Goal: Task Accomplishment & Management: Use online tool/utility

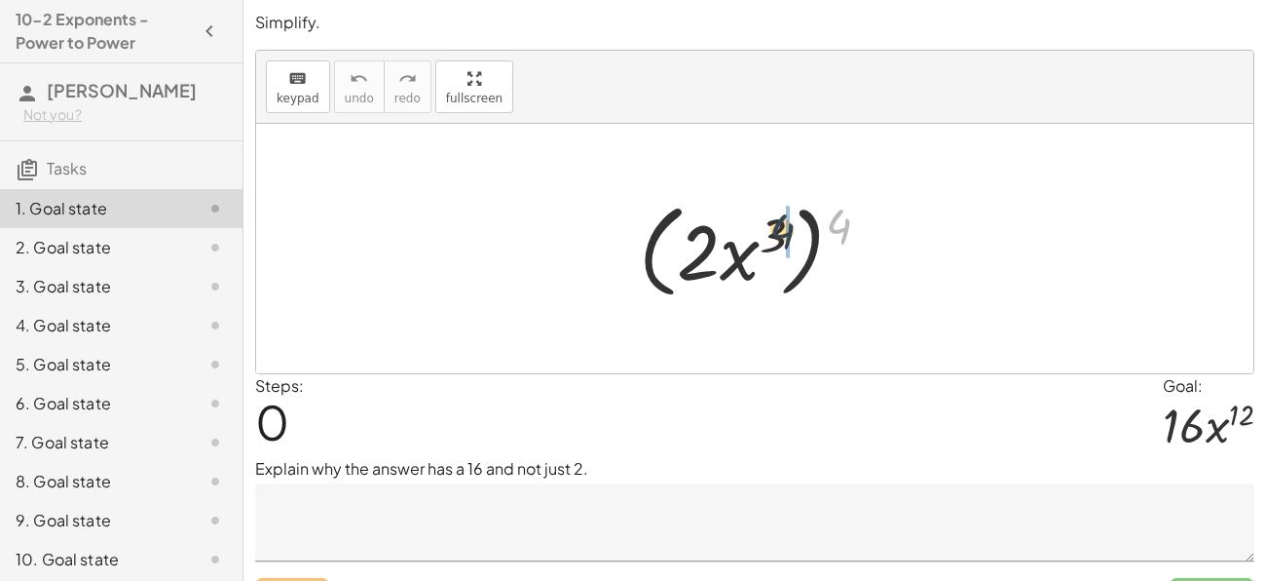
drag, startPoint x: 842, startPoint y: 227, endPoint x: 781, endPoint y: 234, distance: 60.8
click at [781, 234] on div at bounding box center [762, 249] width 266 height 112
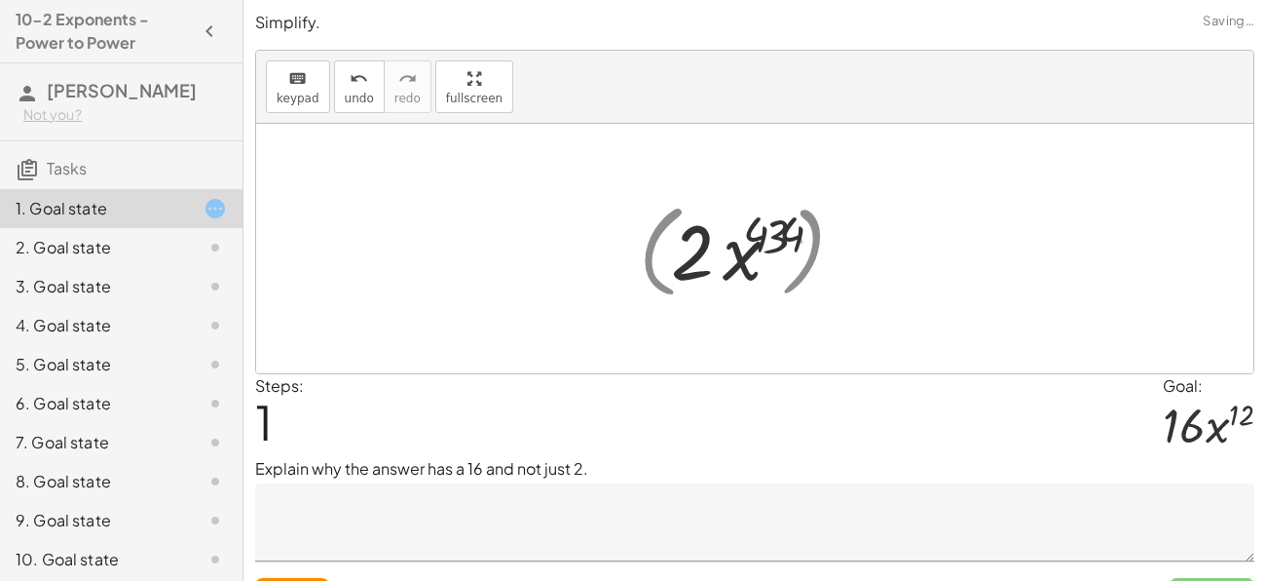
click at [782, 234] on div at bounding box center [763, 249] width 226 height 100
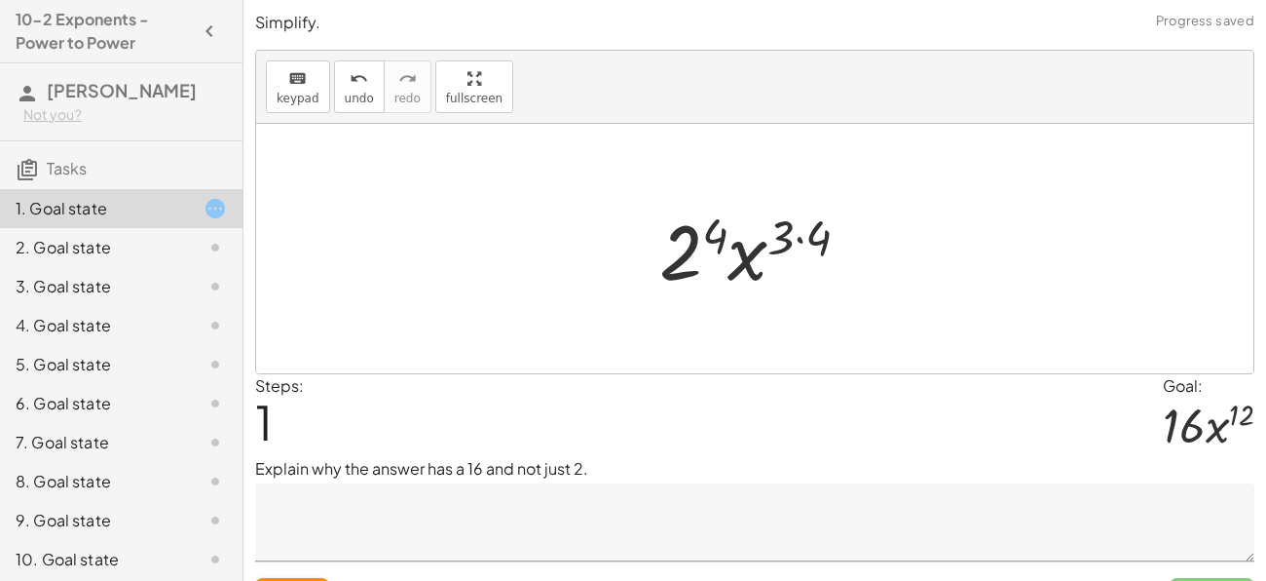
click at [806, 234] on div at bounding box center [763, 249] width 226 height 100
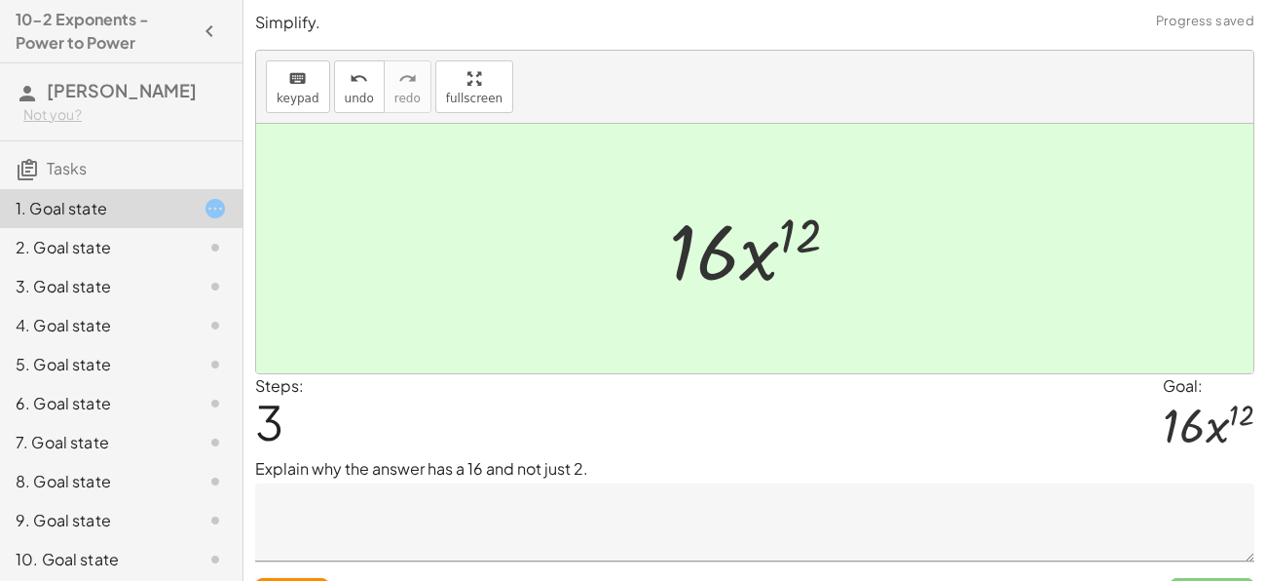
scroll to position [43, 0]
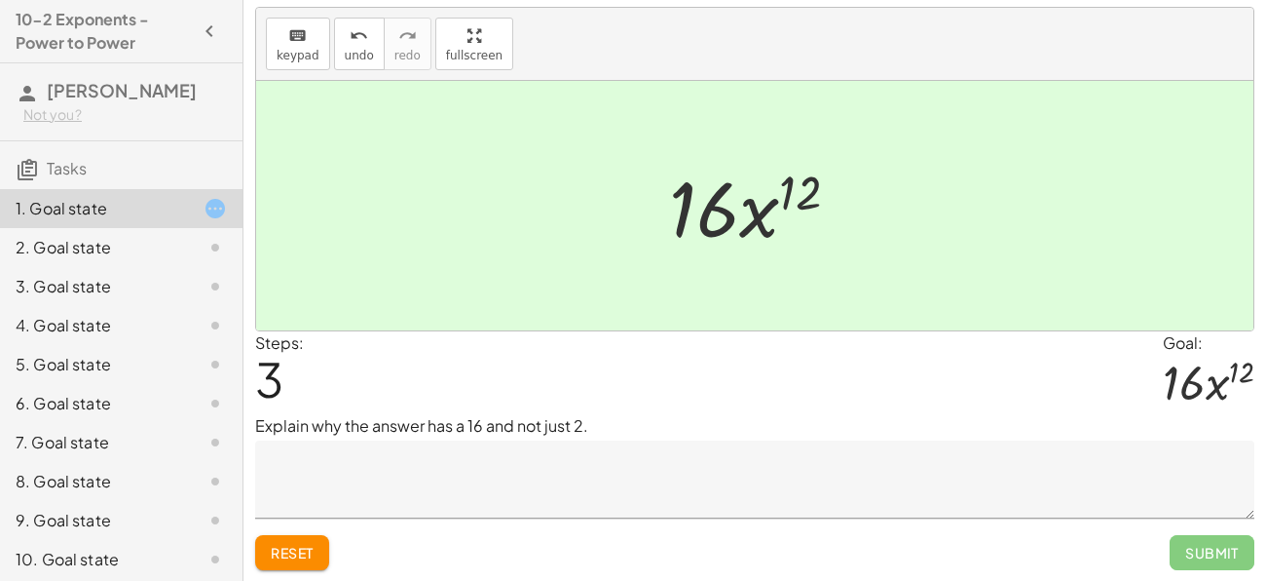
click at [961, 475] on textarea at bounding box center [755, 479] width 1000 height 78
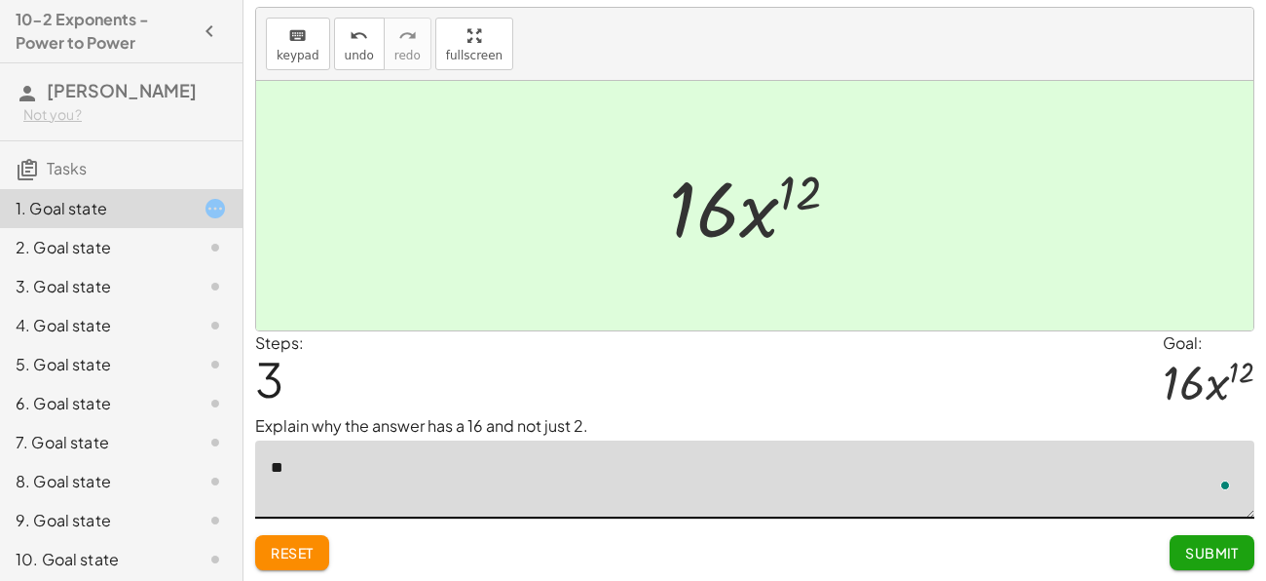
type textarea "*"
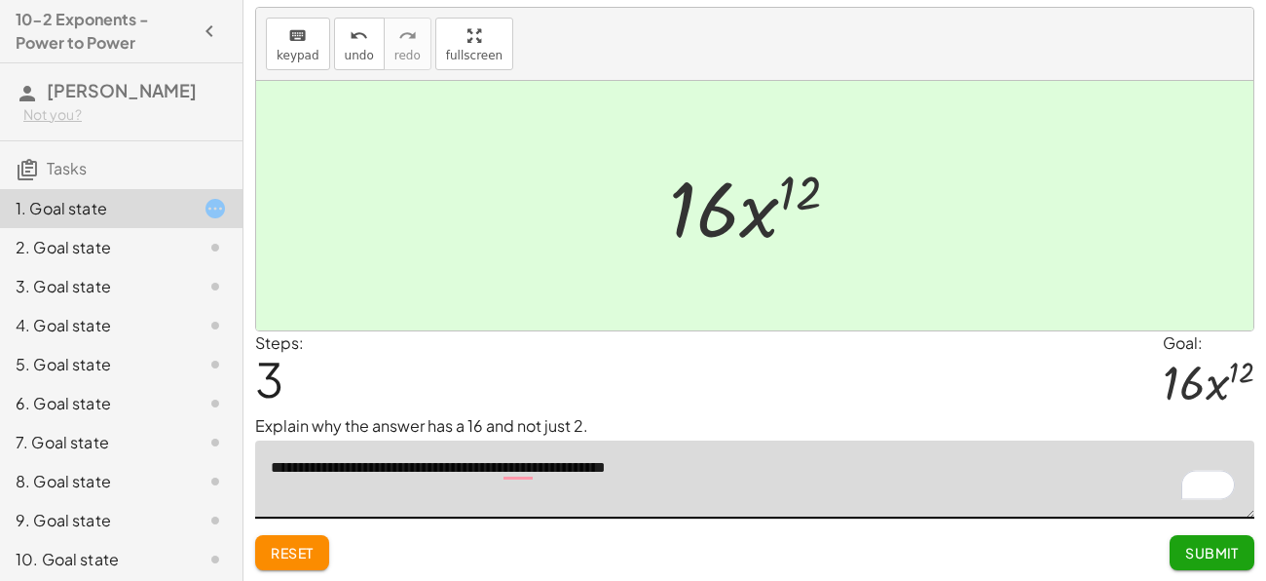
type textarea "**********"
click at [1205, 560] on button "Submit" at bounding box center [1212, 552] width 85 height 35
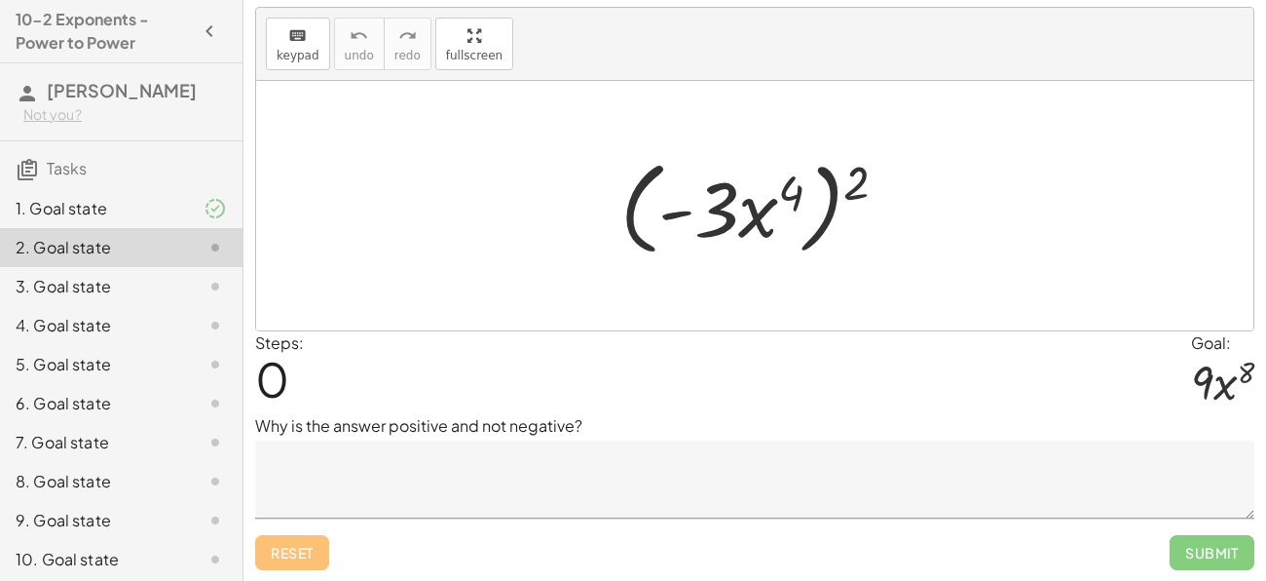
click at [858, 507] on textarea at bounding box center [755, 479] width 1000 height 78
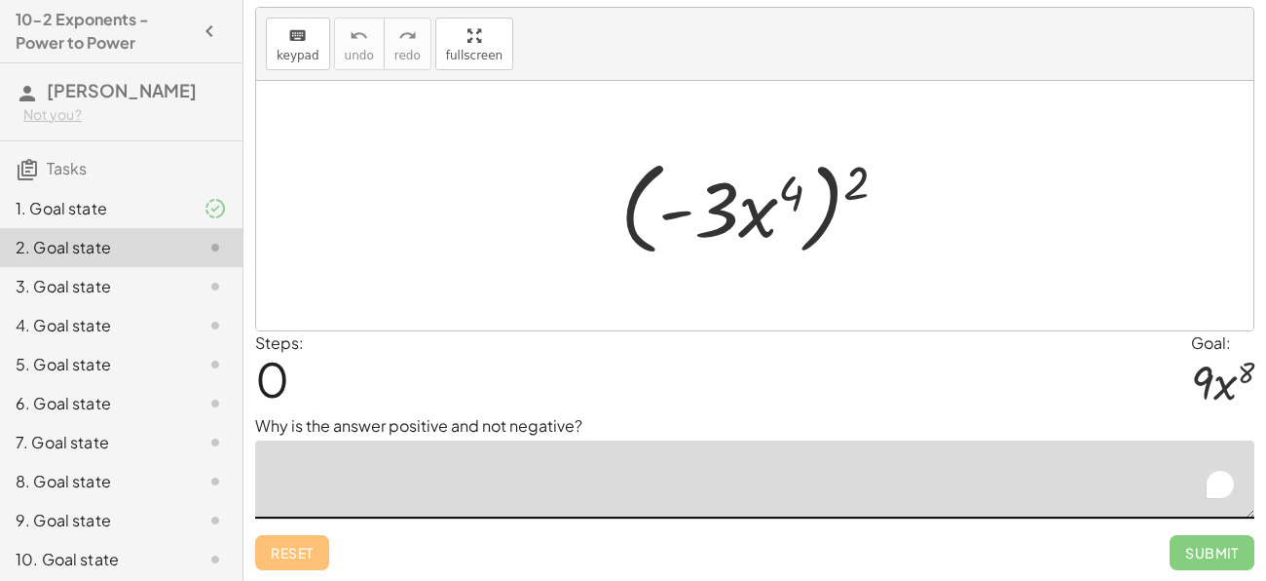
click at [858, 507] on textarea "To enrich screen reader interactions, please activate Accessibility in Grammarl…" at bounding box center [755, 479] width 1000 height 78
drag, startPoint x: 876, startPoint y: 172, endPoint x: 819, endPoint y: 172, distance: 56.5
click at [819, 172] on div at bounding box center [762, 206] width 302 height 112
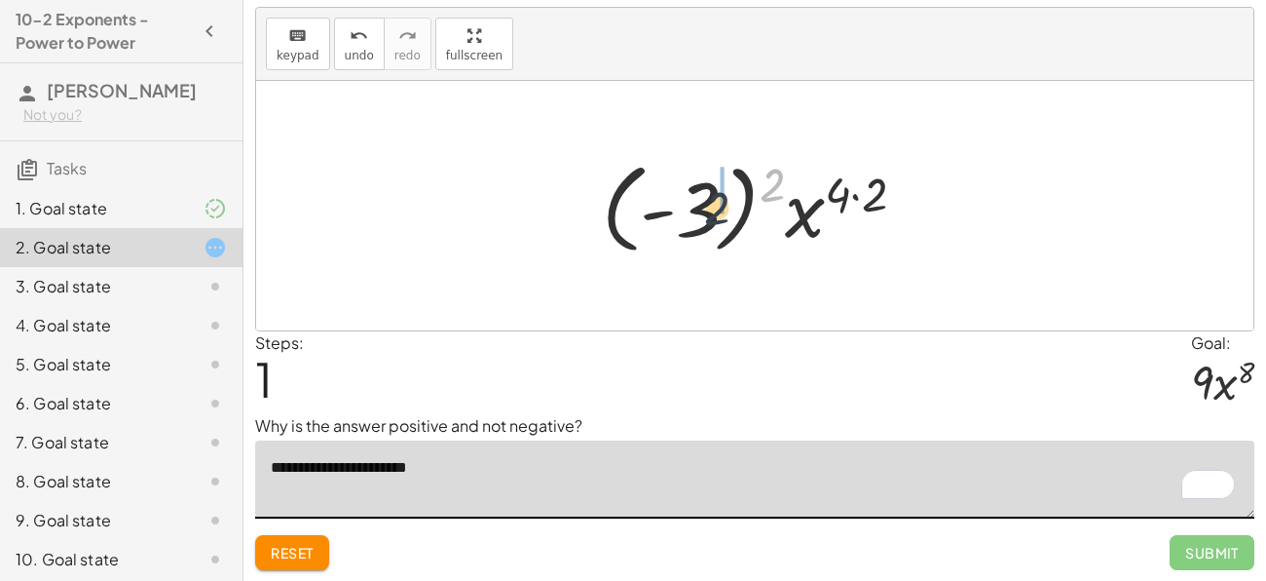
drag, startPoint x: 774, startPoint y: 174, endPoint x: 715, endPoint y: 200, distance: 63.7
click at [715, 200] on div at bounding box center [761, 206] width 339 height 108
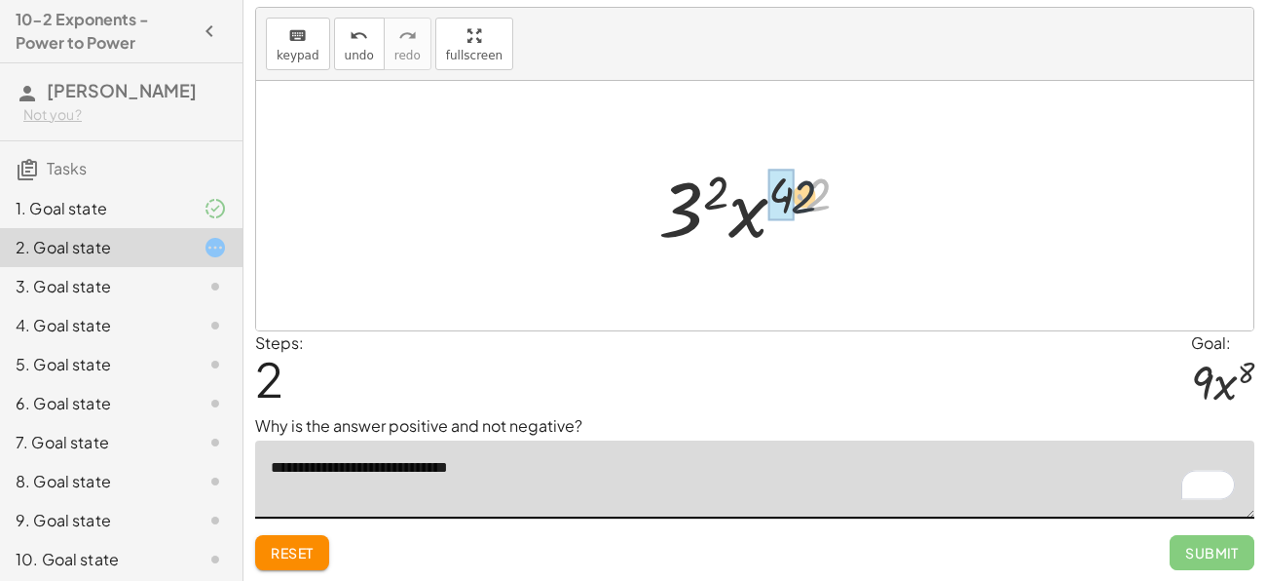
drag, startPoint x: 822, startPoint y: 184, endPoint x: 777, endPoint y: 190, distance: 45.2
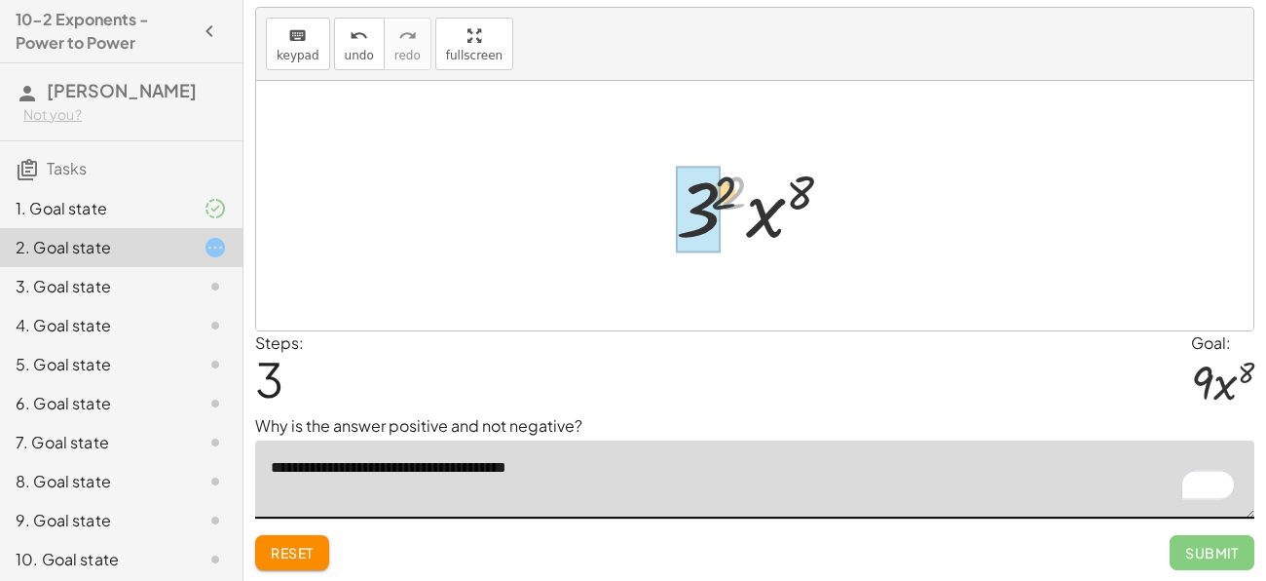
drag, startPoint x: 732, startPoint y: 198, endPoint x: 699, endPoint y: 205, distance: 32.9
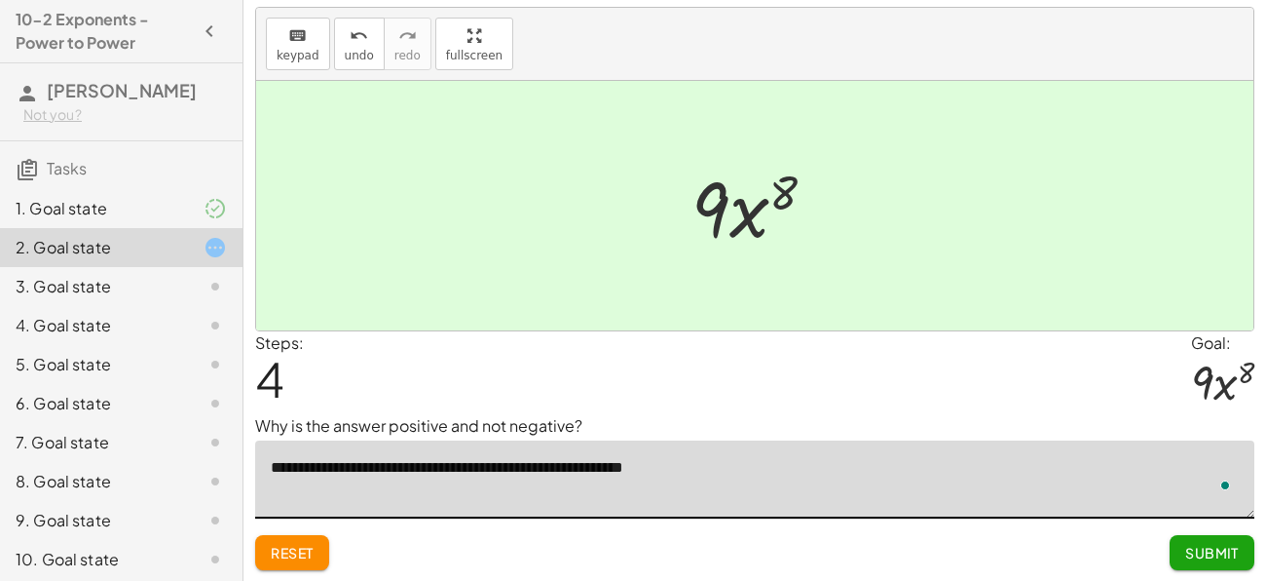
type textarea "**********"
click at [1200, 549] on span "Submit" at bounding box center [1213, 553] width 54 height 18
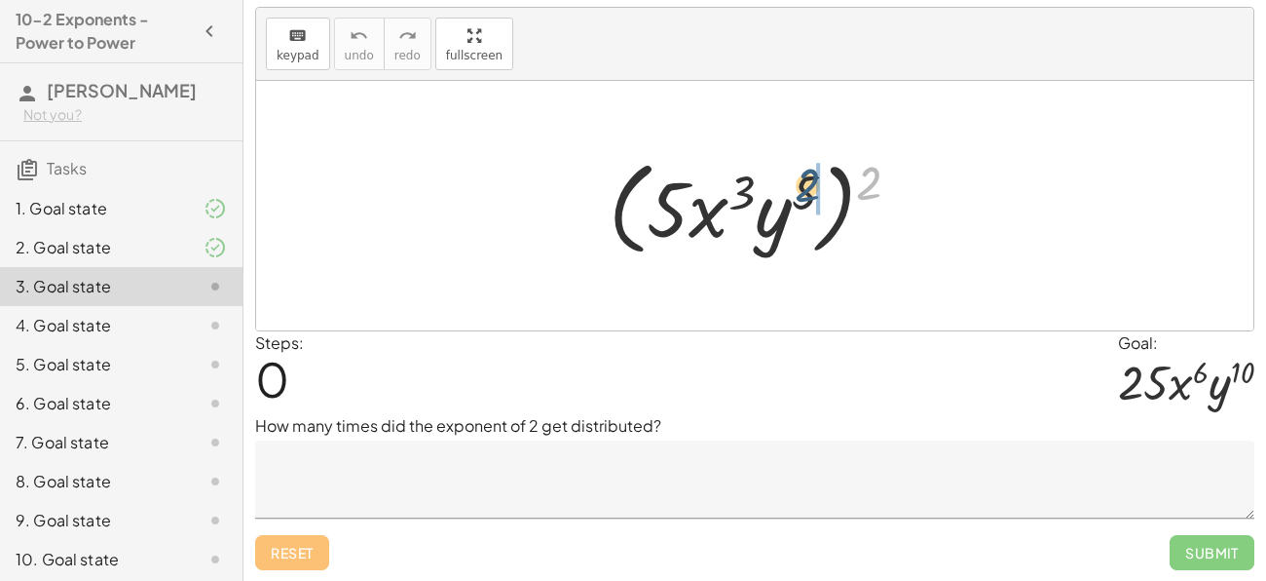
drag, startPoint x: 870, startPoint y: 181, endPoint x: 807, endPoint y: 184, distance: 63.4
click at [807, 184] on div at bounding box center [762, 206] width 326 height 112
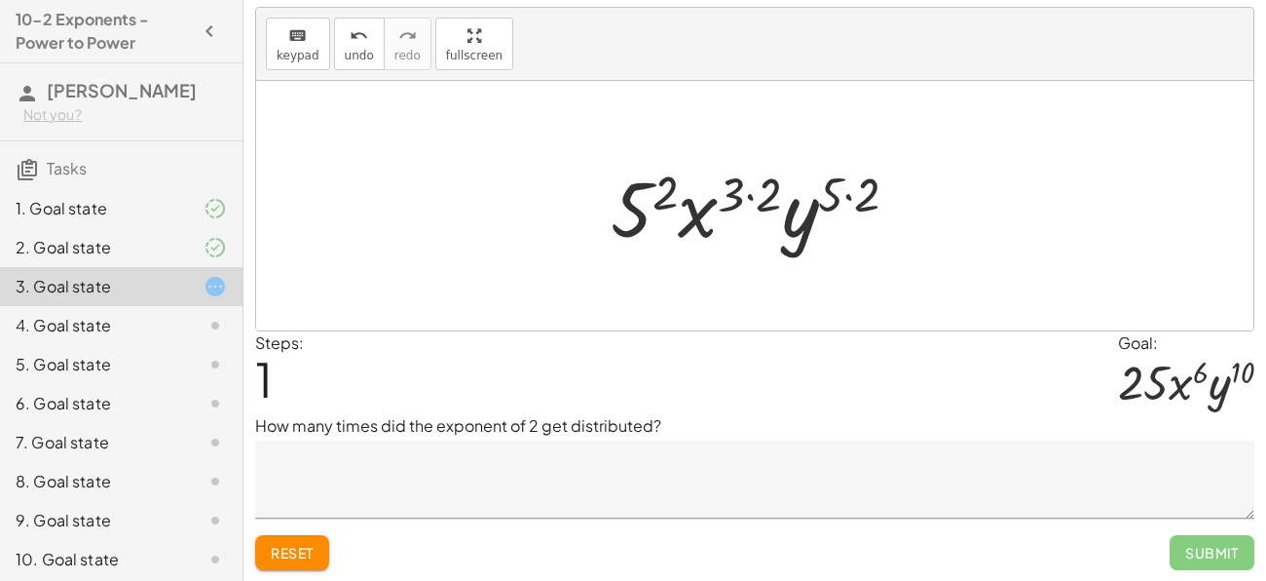
click at [402, 494] on textarea at bounding box center [755, 479] width 1000 height 78
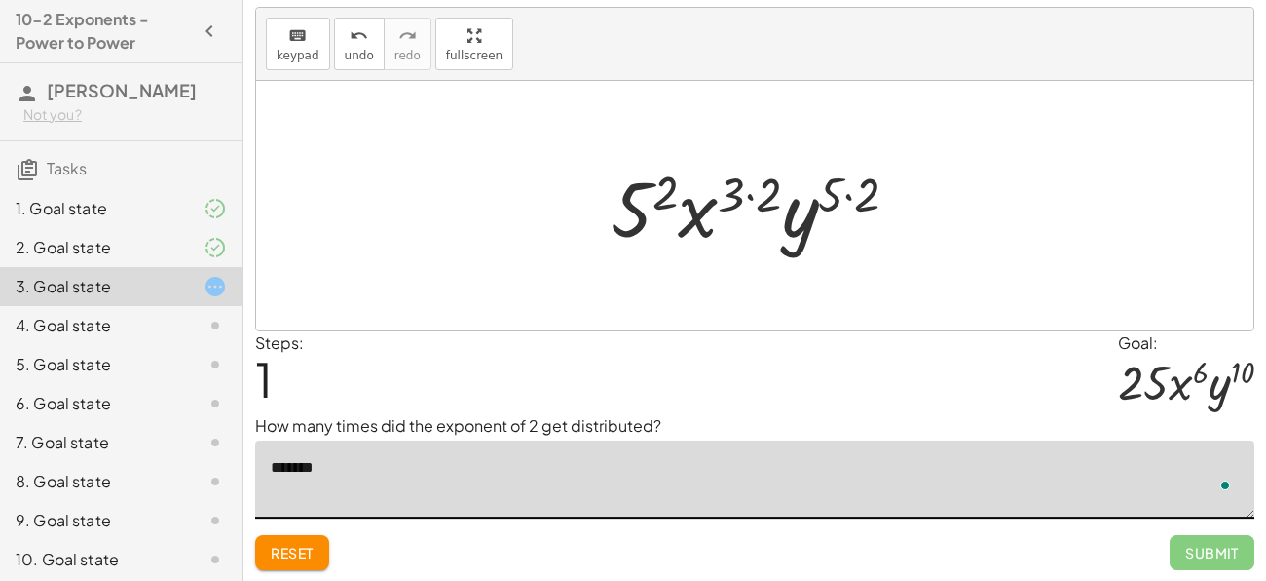
type textarea "*******"
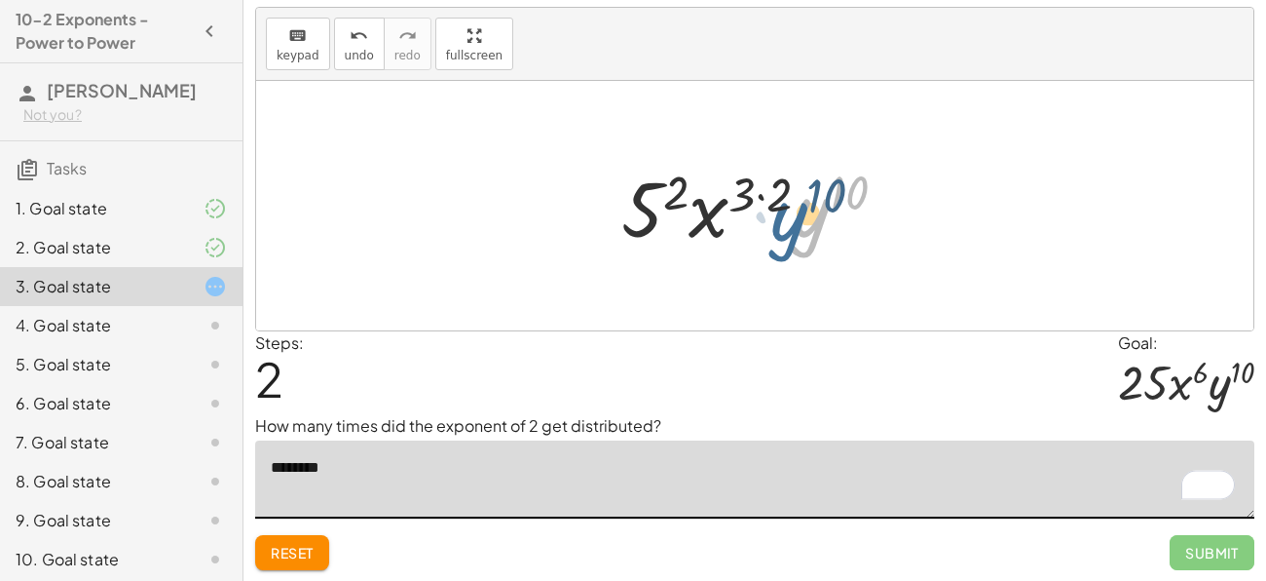
click at [795, 194] on div at bounding box center [762, 206] width 301 height 100
drag, startPoint x: 783, startPoint y: 189, endPoint x: 748, endPoint y: 190, distance: 35.1
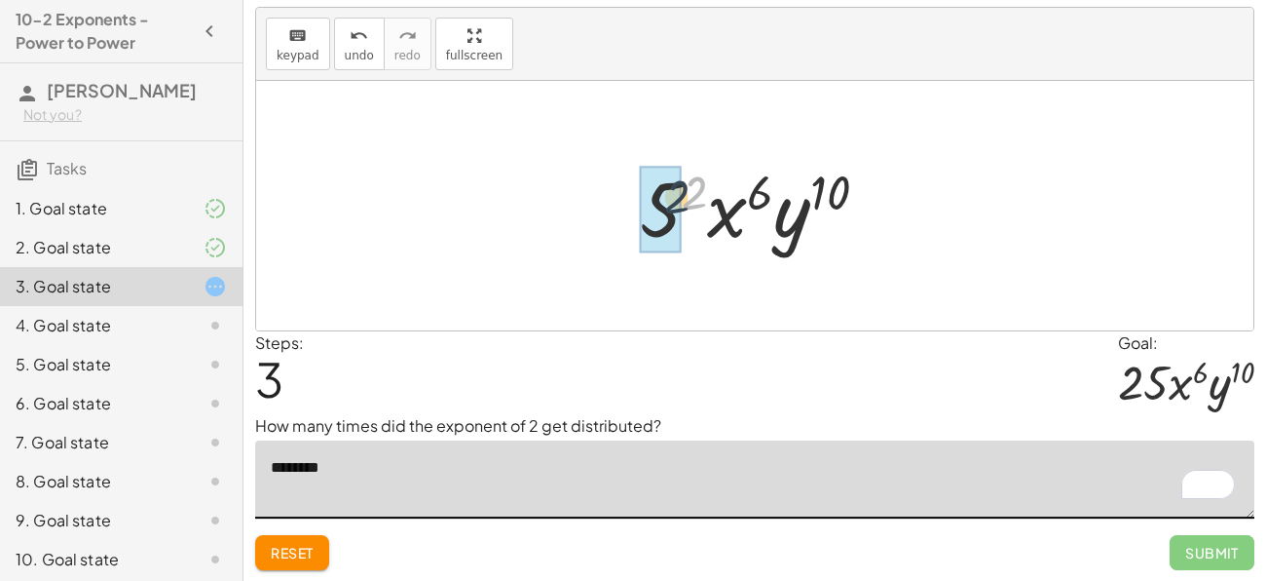
drag, startPoint x: 696, startPoint y: 186, endPoint x: 671, endPoint y: 192, distance: 25.0
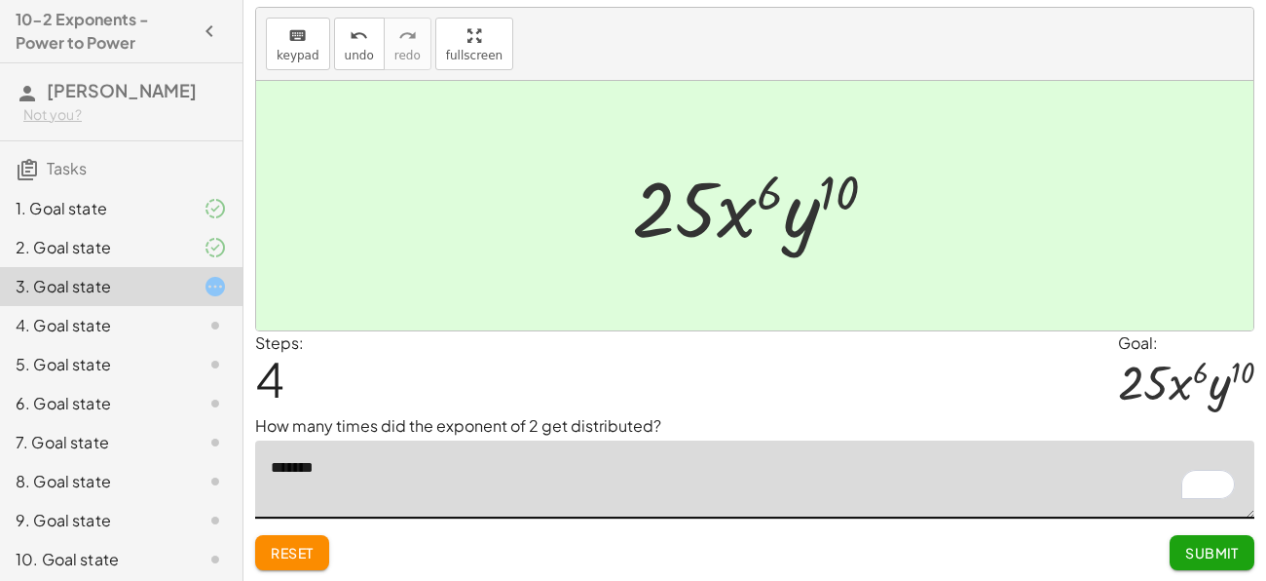
click at [1204, 567] on button "Submit" at bounding box center [1212, 552] width 85 height 35
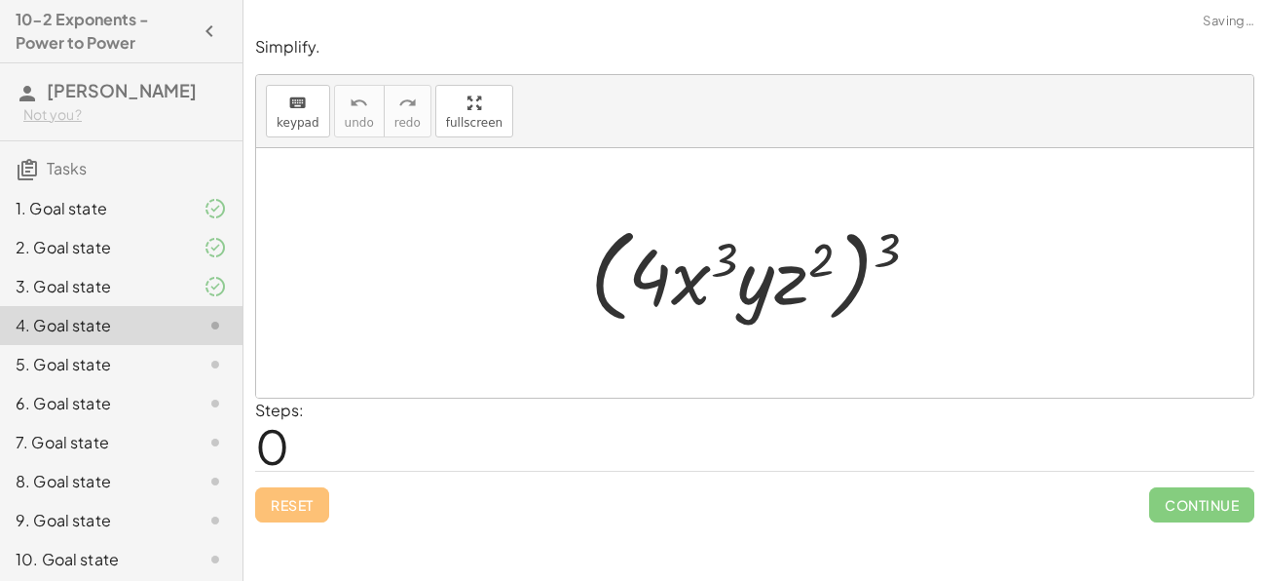
scroll to position [0, 0]
drag, startPoint x: 886, startPoint y: 244, endPoint x: 817, endPoint y: 256, distance: 69.4
click at [817, 256] on div at bounding box center [762, 273] width 363 height 112
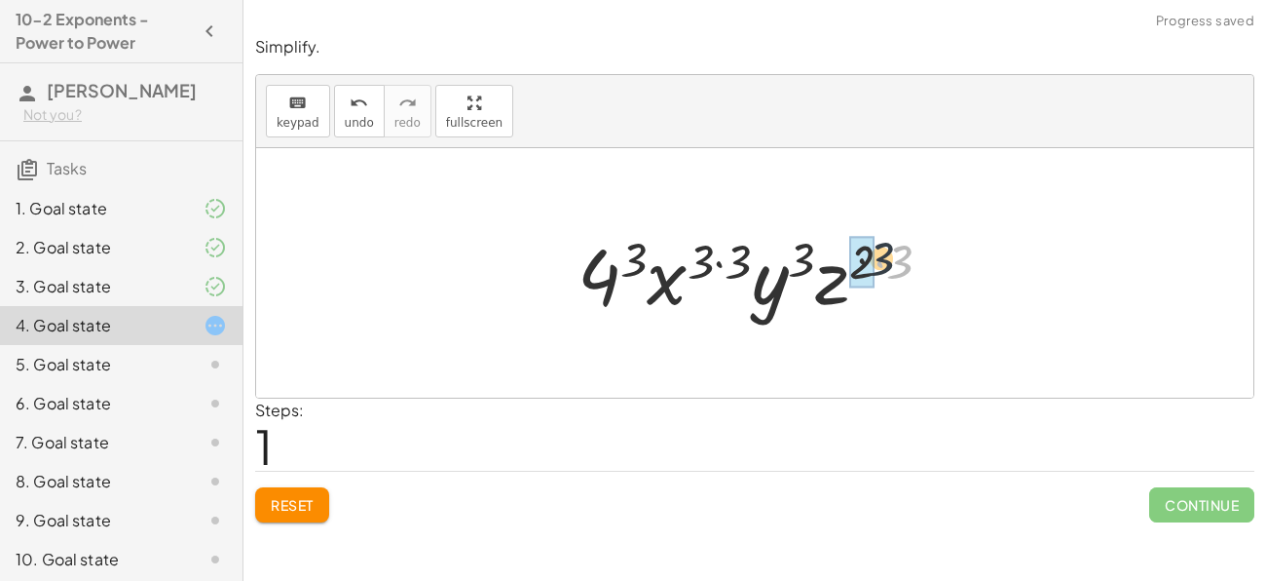
drag, startPoint x: 902, startPoint y: 254, endPoint x: 856, endPoint y: 246, distance: 46.4
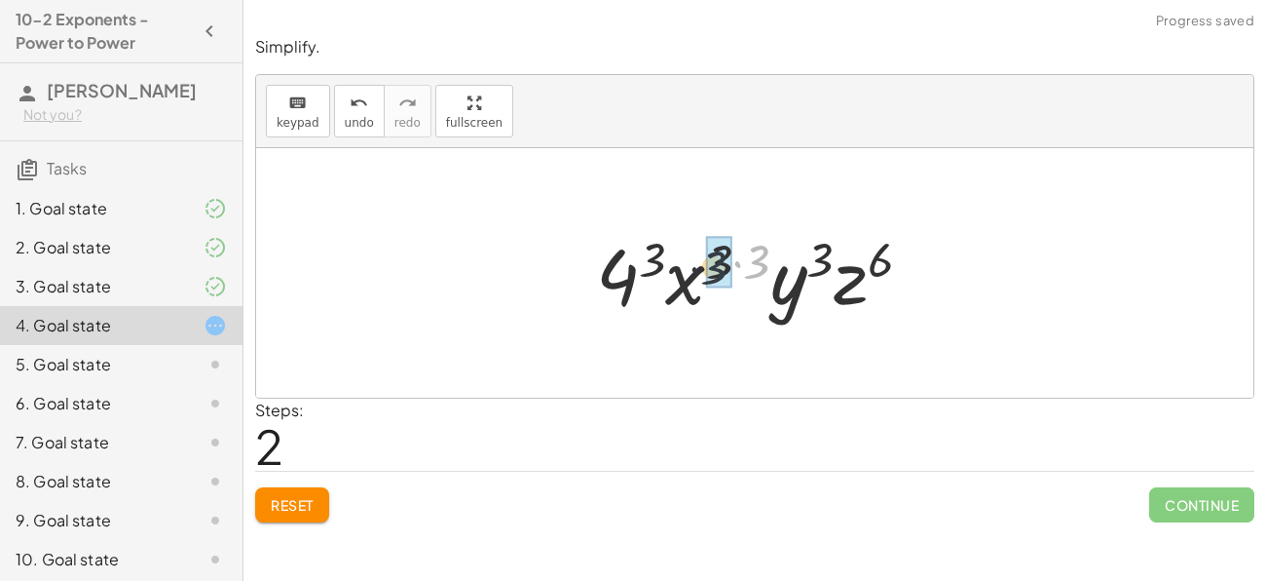
drag, startPoint x: 758, startPoint y: 252, endPoint x: 705, endPoint y: 258, distance: 52.9
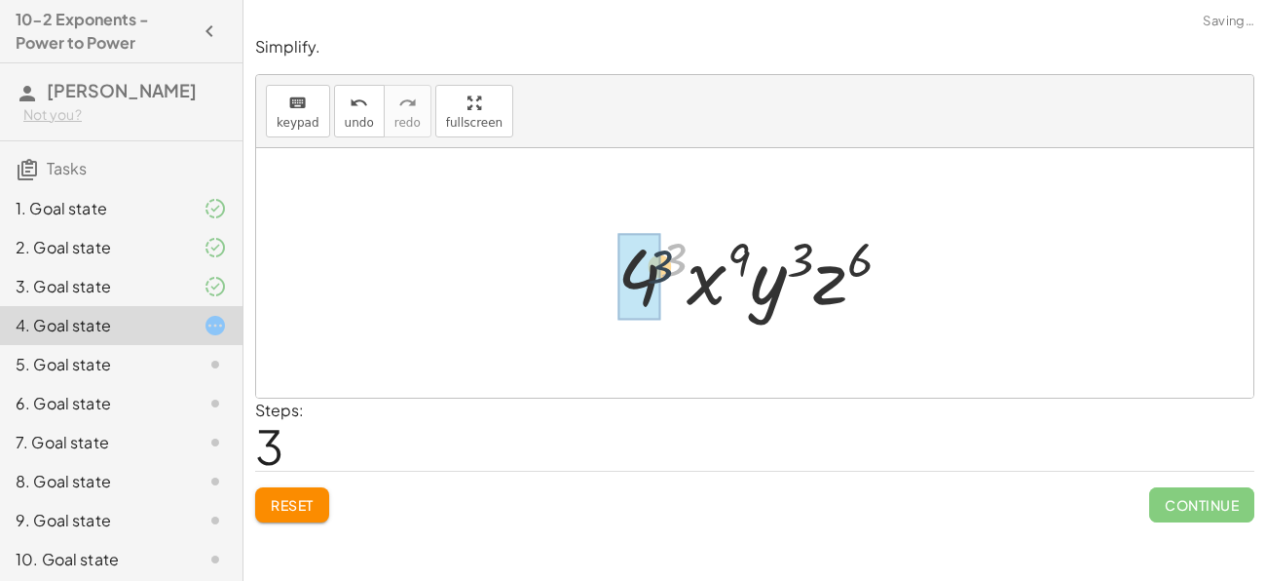
drag, startPoint x: 680, startPoint y: 250, endPoint x: 646, endPoint y: 263, distance: 36.4
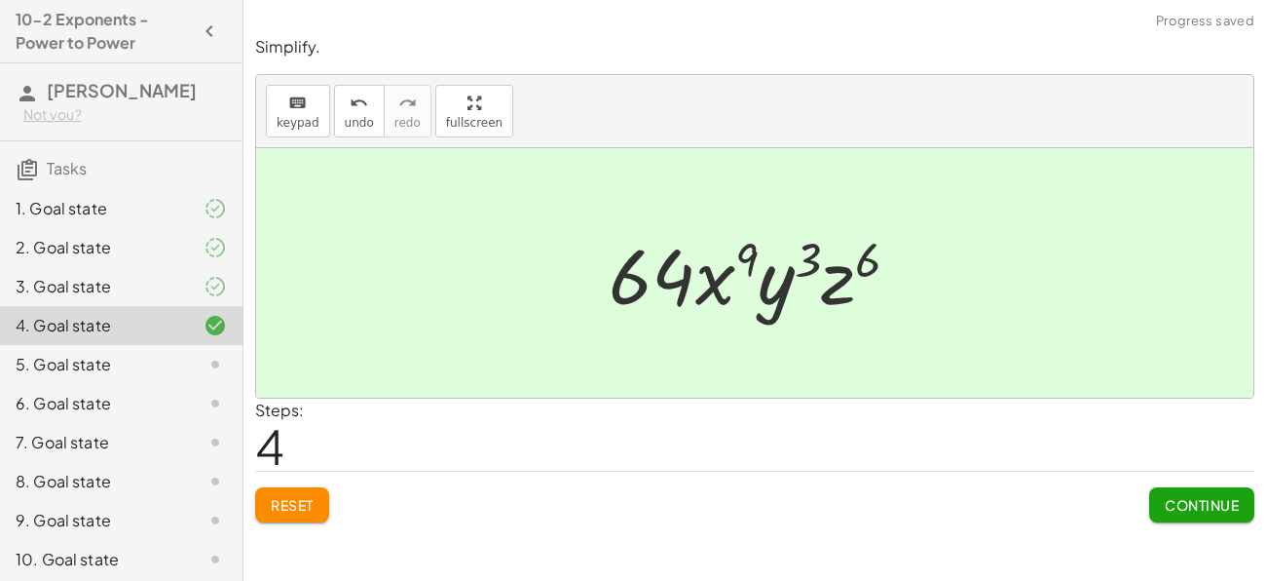
click at [1190, 499] on span "Continue" at bounding box center [1202, 505] width 74 height 18
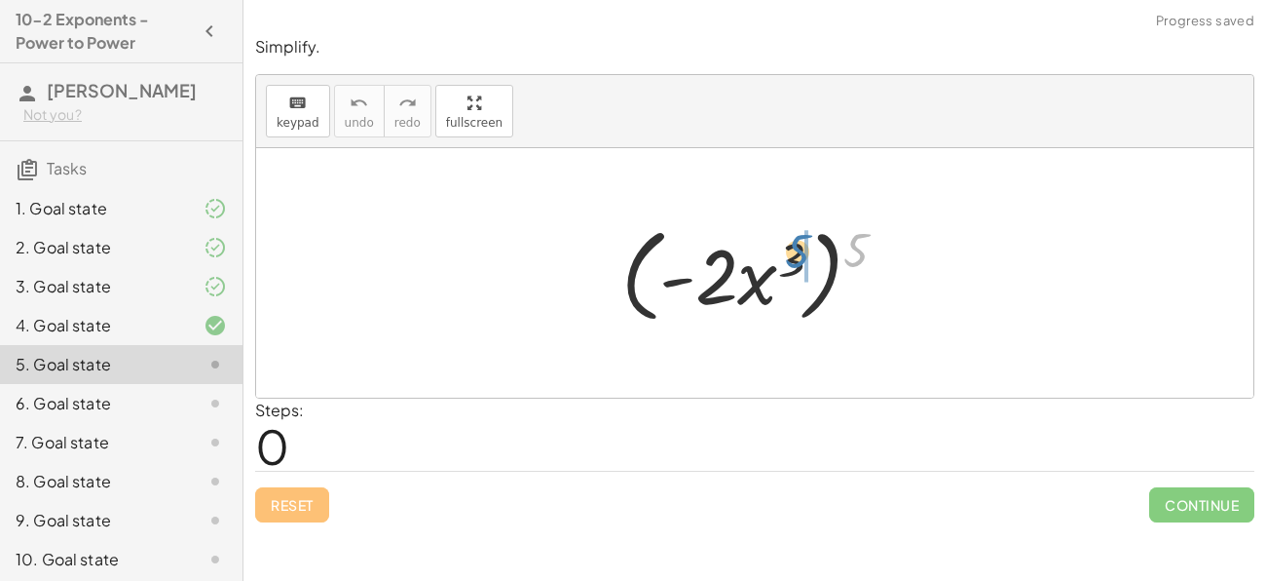
drag, startPoint x: 866, startPoint y: 266, endPoint x: 804, endPoint y: 269, distance: 62.4
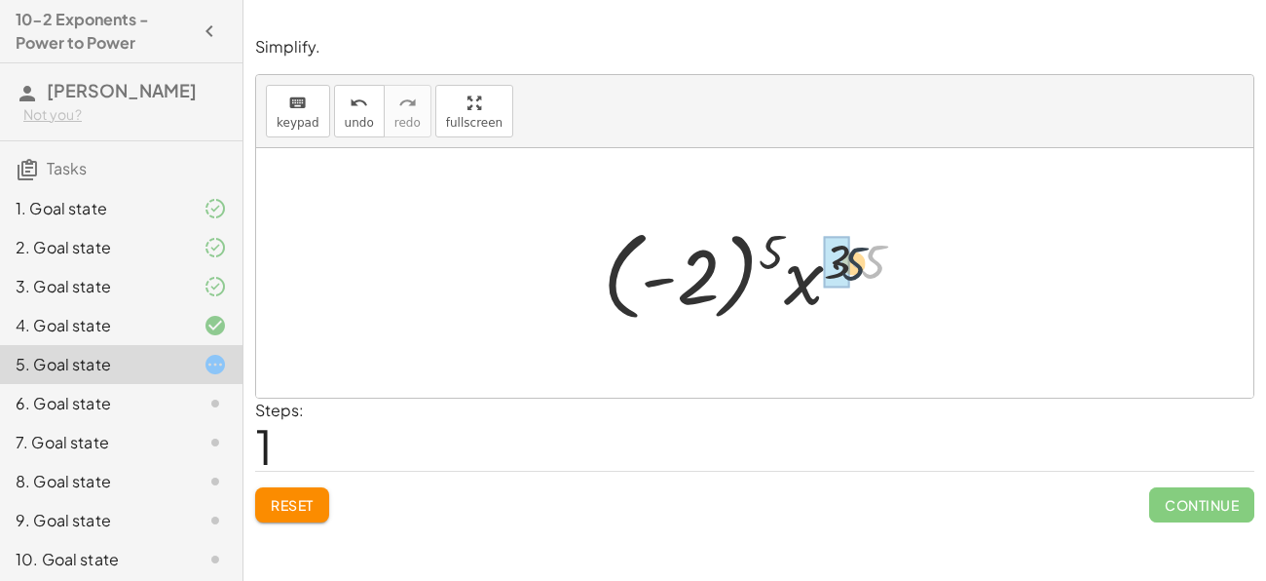
drag, startPoint x: 878, startPoint y: 258, endPoint x: 834, endPoint y: 261, distance: 43.9
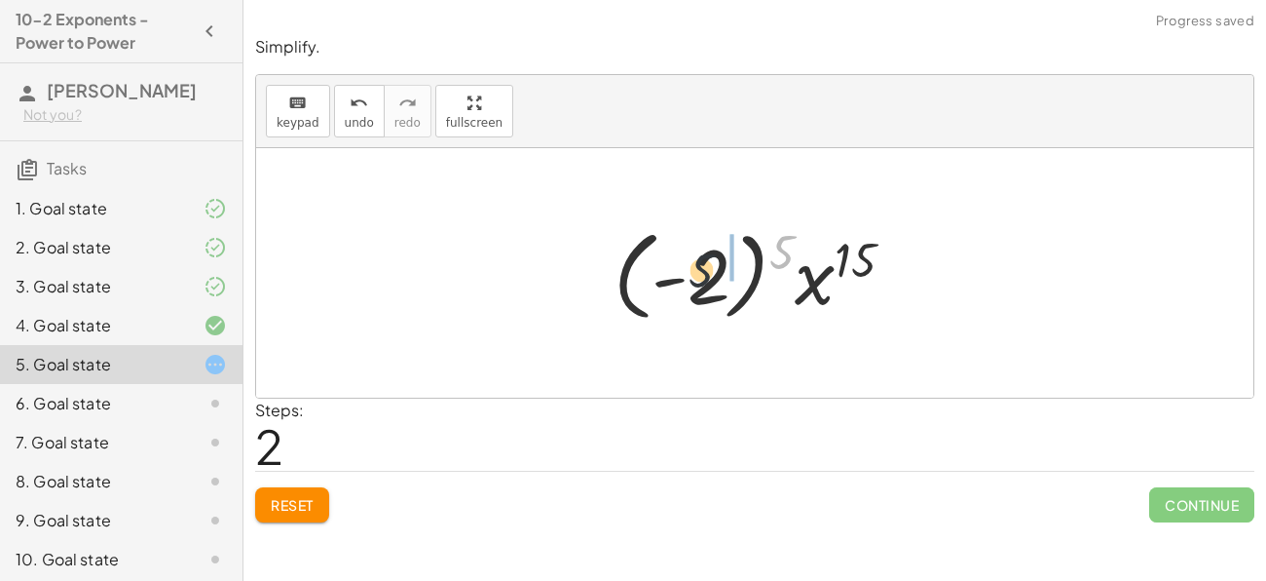
drag, startPoint x: 782, startPoint y: 248, endPoint x: 686, endPoint y: 271, distance: 99.0
click at [686, 271] on div at bounding box center [762, 273] width 316 height 108
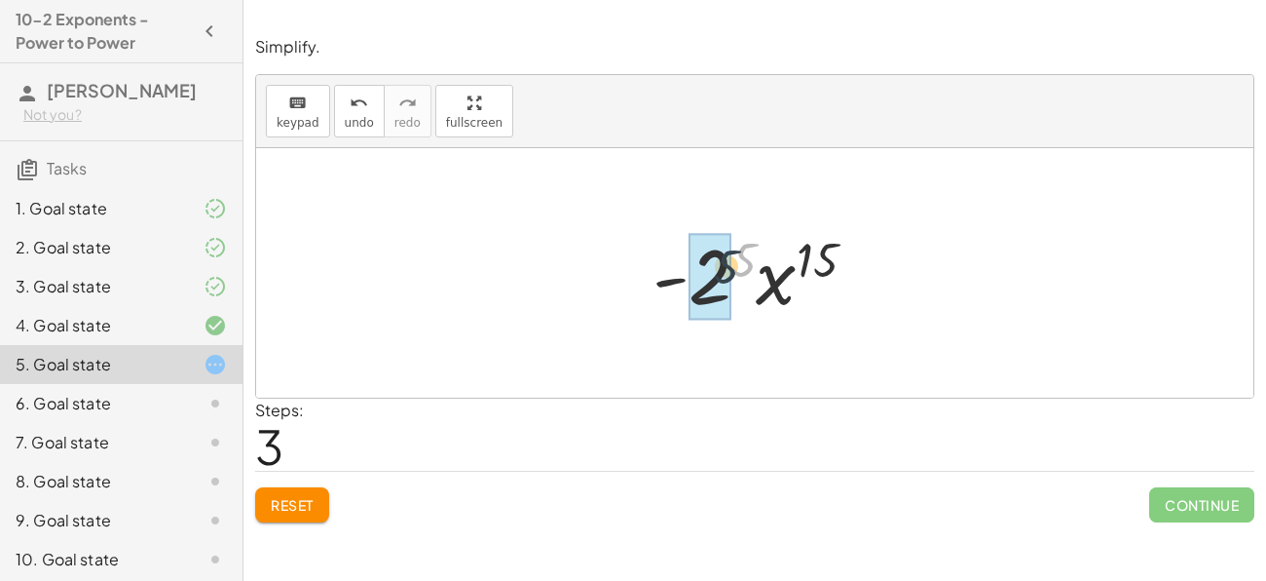
drag, startPoint x: 741, startPoint y: 242, endPoint x: 706, endPoint y: 255, distance: 37.6
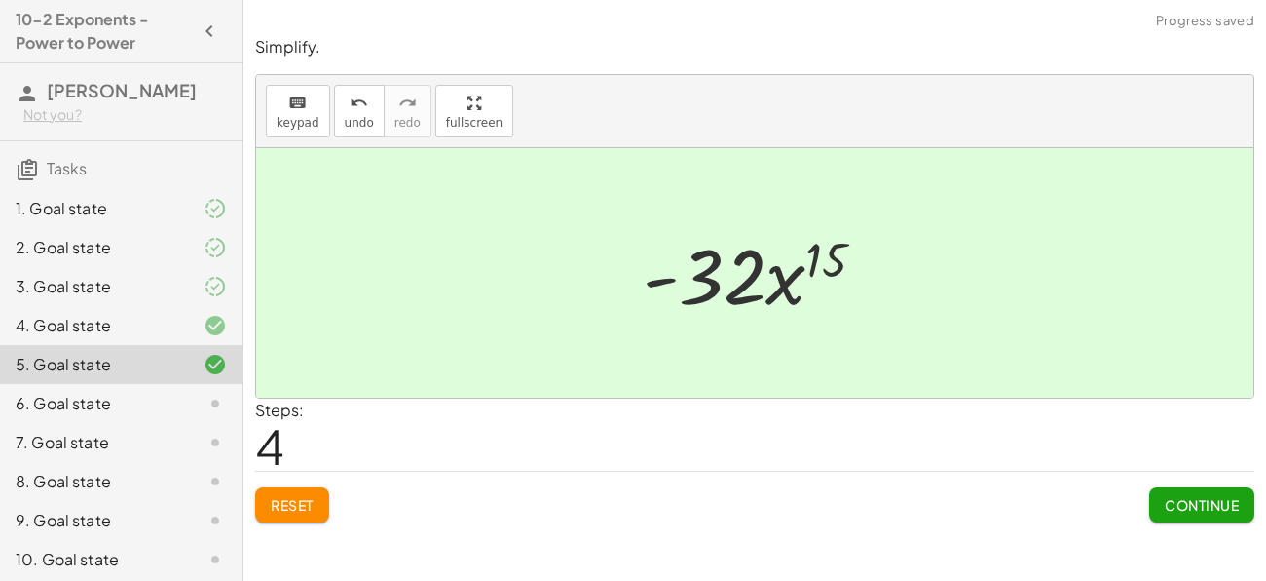
click at [1167, 500] on span "Continue" at bounding box center [1202, 505] width 74 height 18
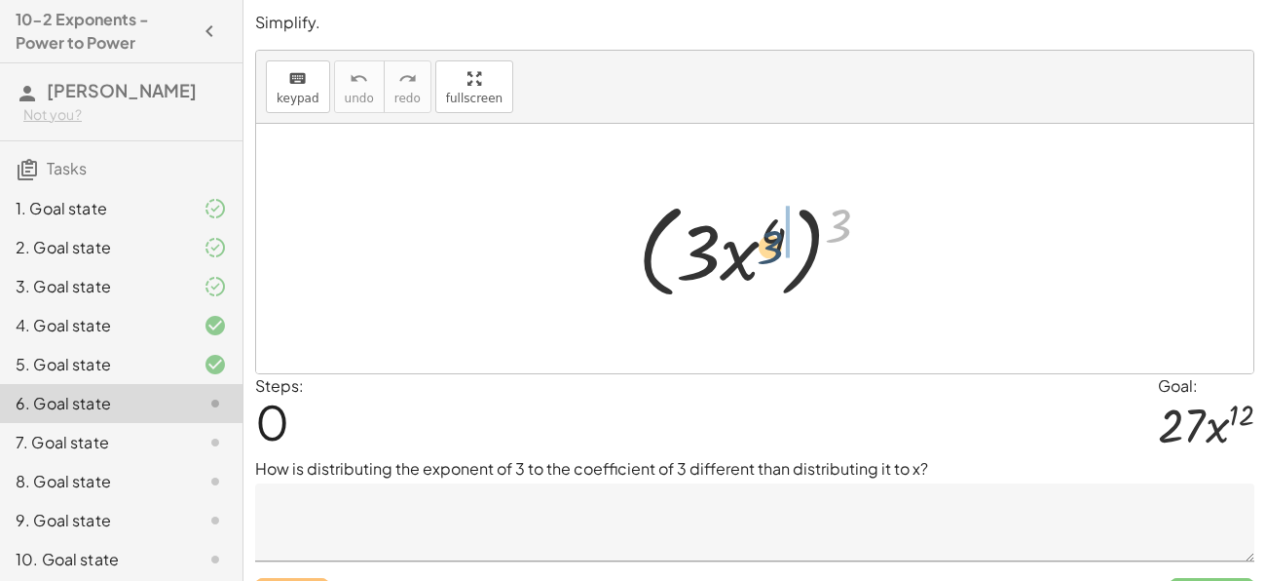
drag, startPoint x: 849, startPoint y: 215, endPoint x: 779, endPoint y: 237, distance: 72.4
click at [779, 237] on div at bounding box center [762, 249] width 268 height 112
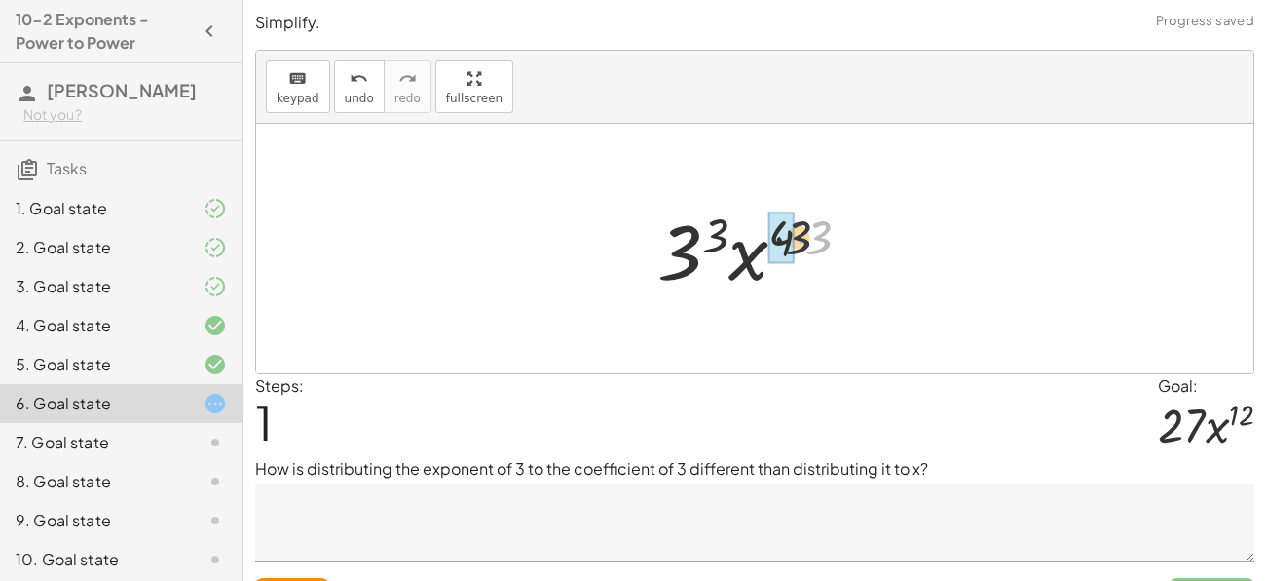
drag, startPoint x: 819, startPoint y: 243, endPoint x: 792, endPoint y: 246, distance: 27.6
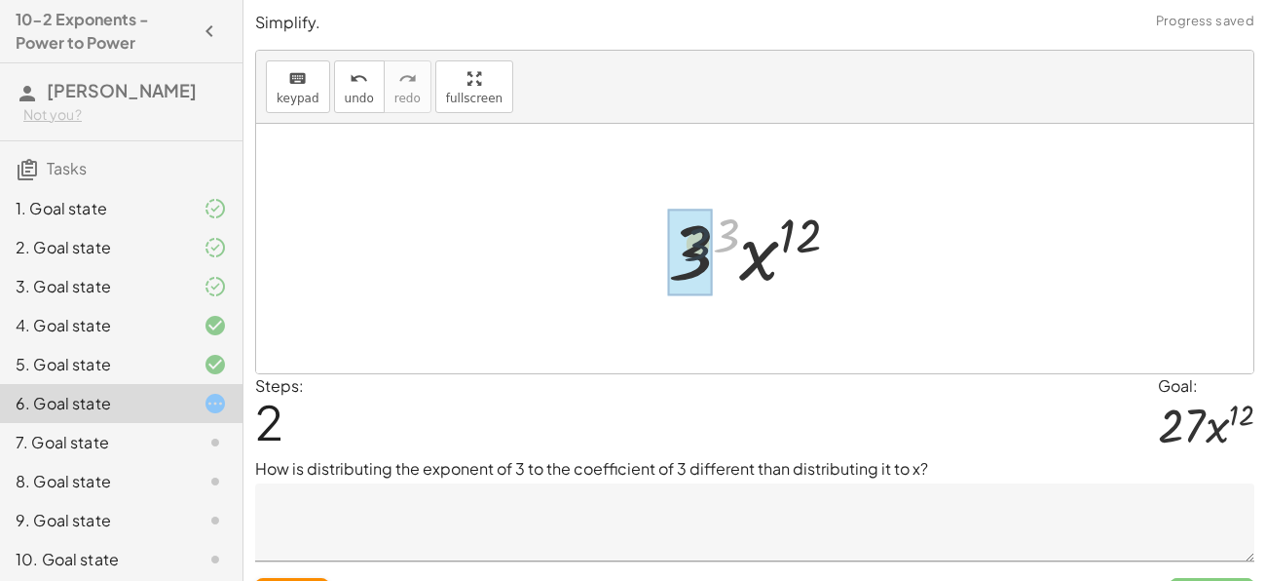
drag, startPoint x: 729, startPoint y: 242, endPoint x: 695, endPoint y: 253, distance: 36.0
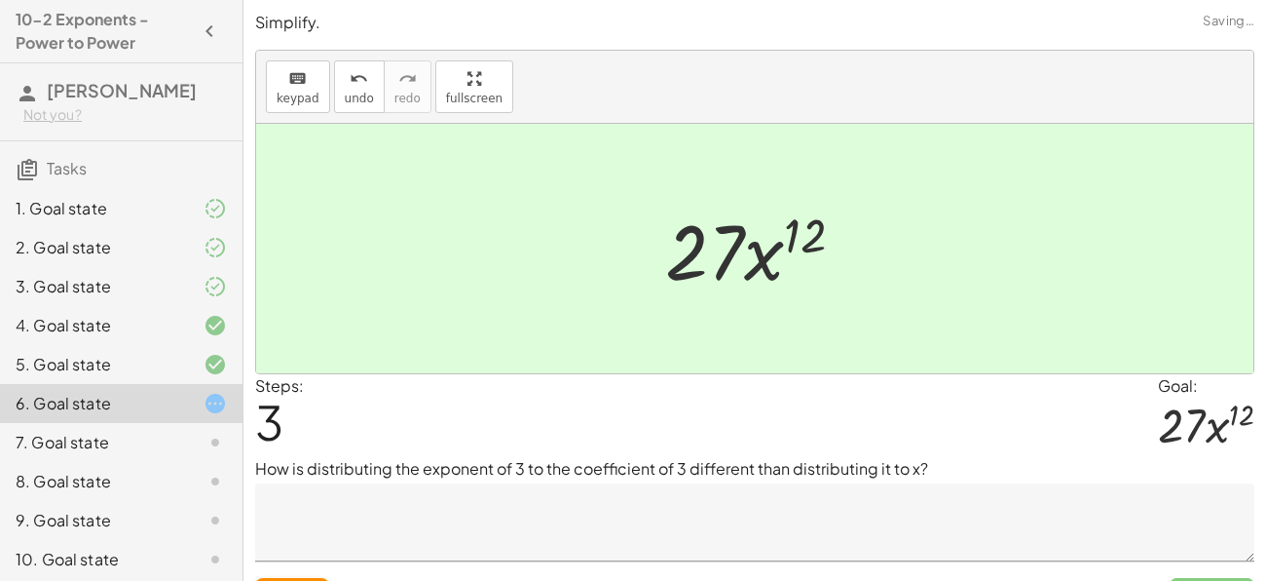
click at [1022, 324] on div at bounding box center [755, 248] width 998 height 249
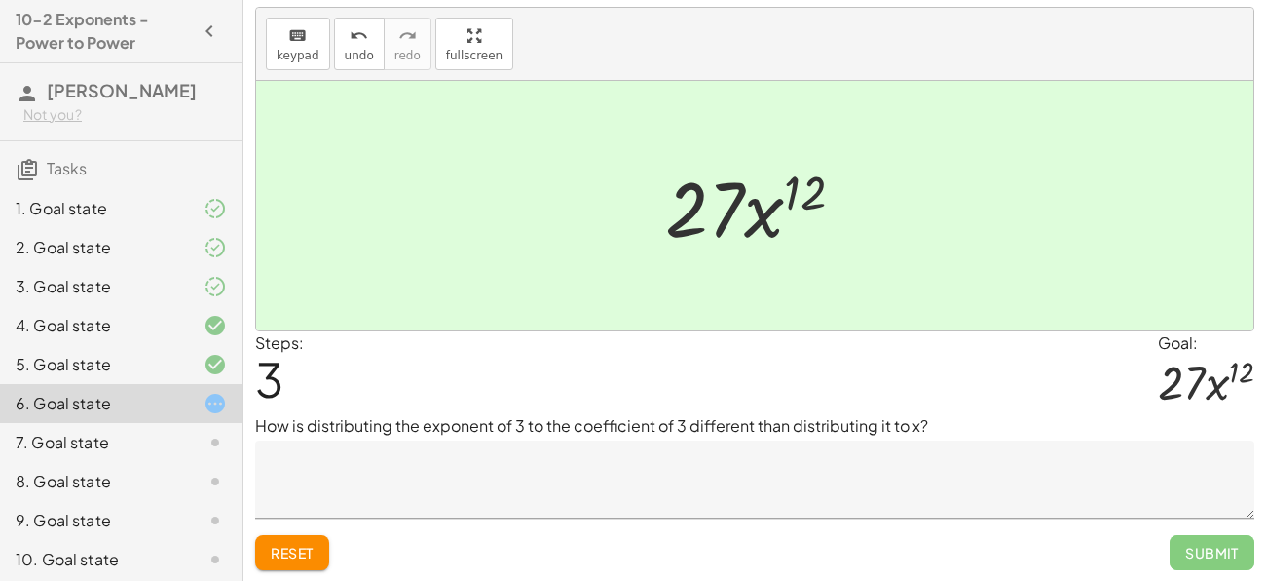
click at [602, 470] on textarea at bounding box center [755, 479] width 1000 height 78
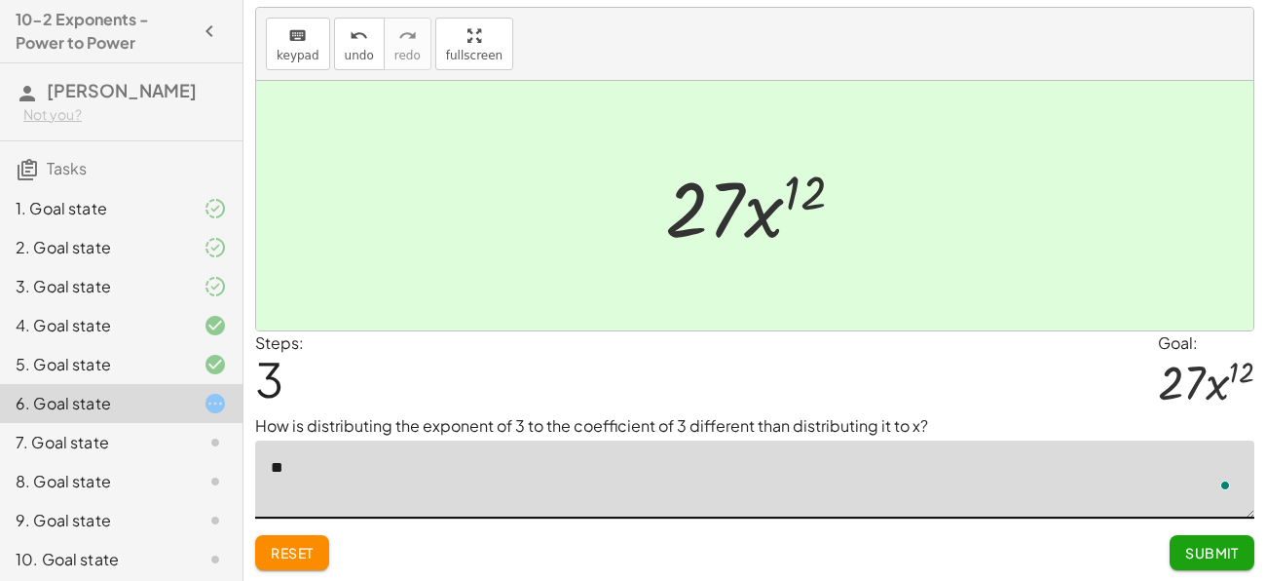
type textarea "*"
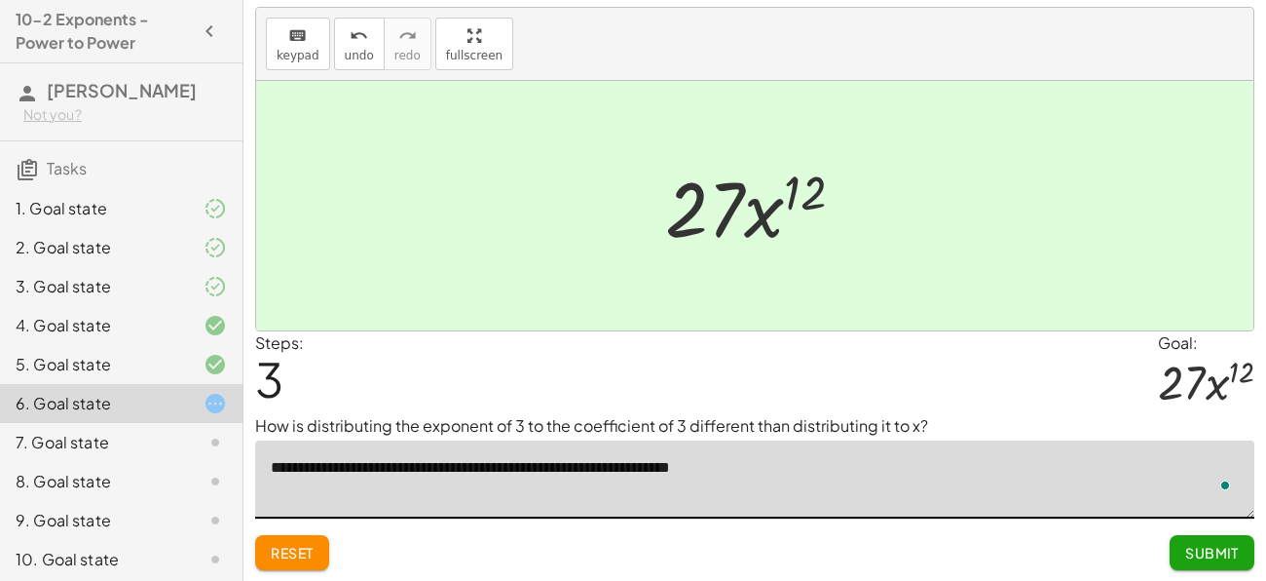
type textarea "**********"
click at [1226, 548] on span "Submit" at bounding box center [1213, 553] width 54 height 18
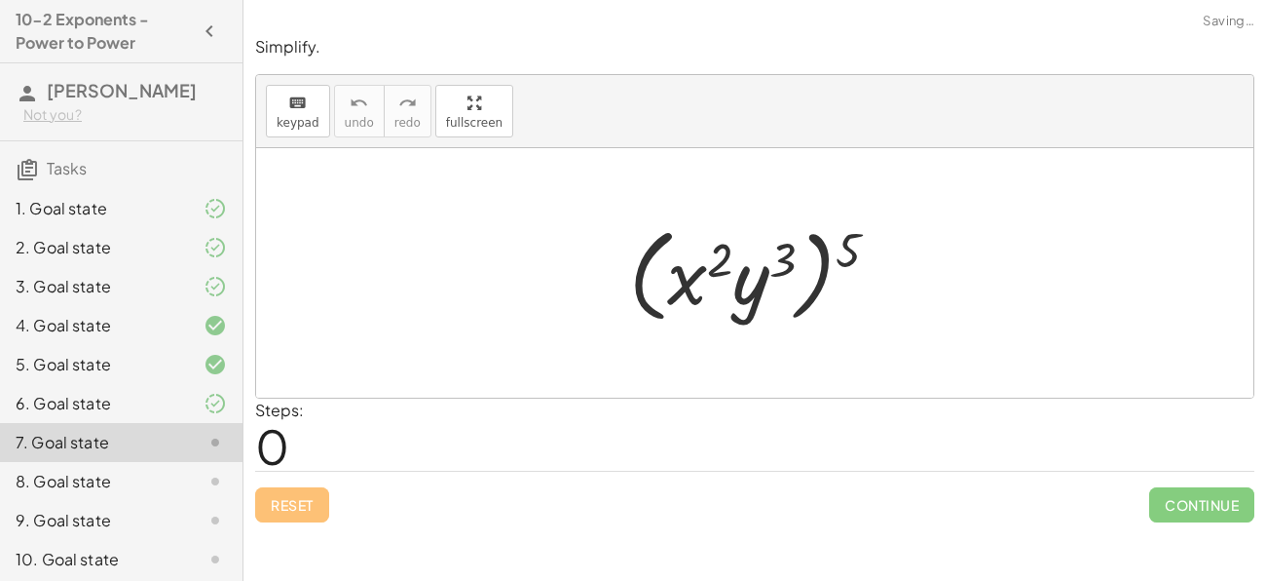
scroll to position [0, 0]
drag, startPoint x: 850, startPoint y: 242, endPoint x: 785, endPoint y: 247, distance: 64.6
click at [785, 247] on div at bounding box center [762, 273] width 284 height 112
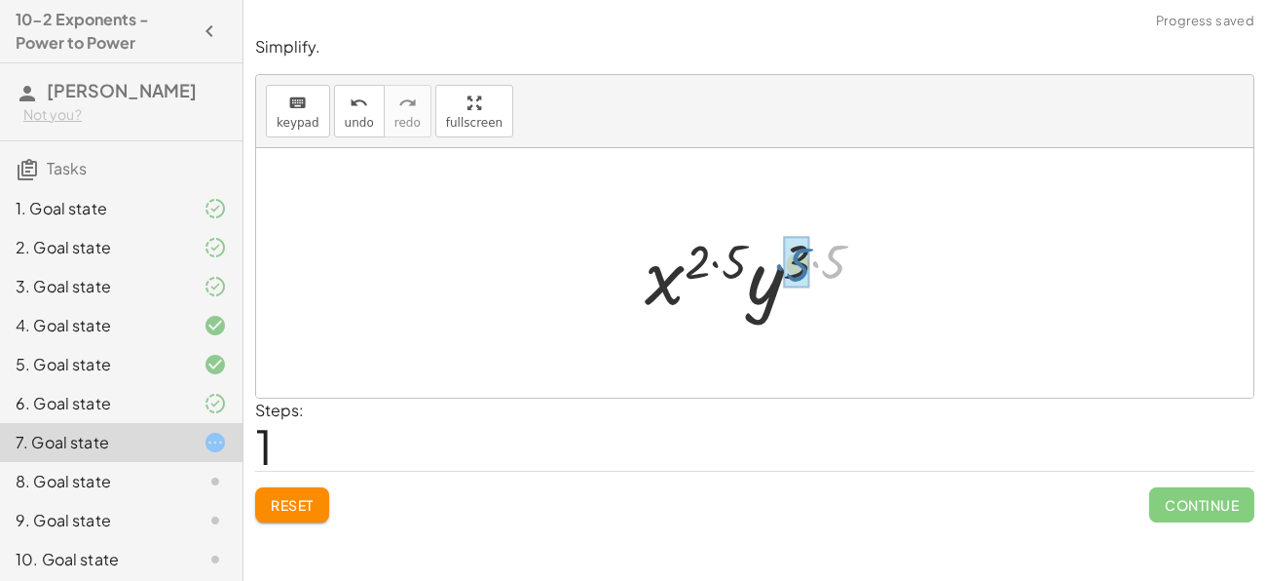
drag, startPoint x: 831, startPoint y: 260, endPoint x: 801, endPoint y: 263, distance: 30.3
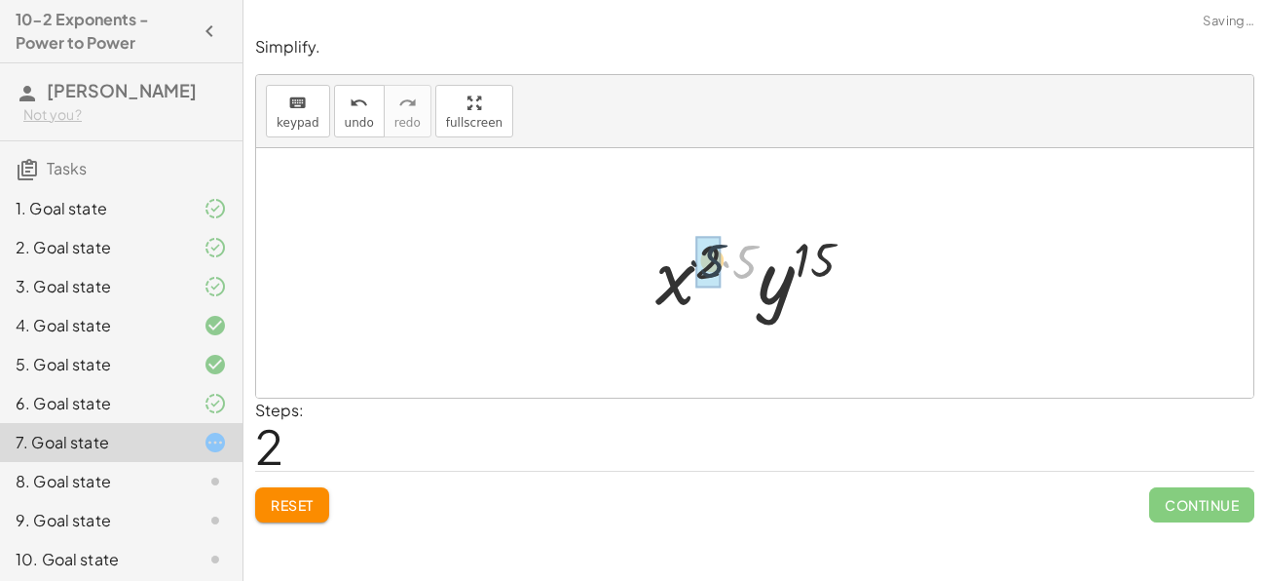
drag, startPoint x: 755, startPoint y: 262, endPoint x: 712, endPoint y: 261, distance: 42.9
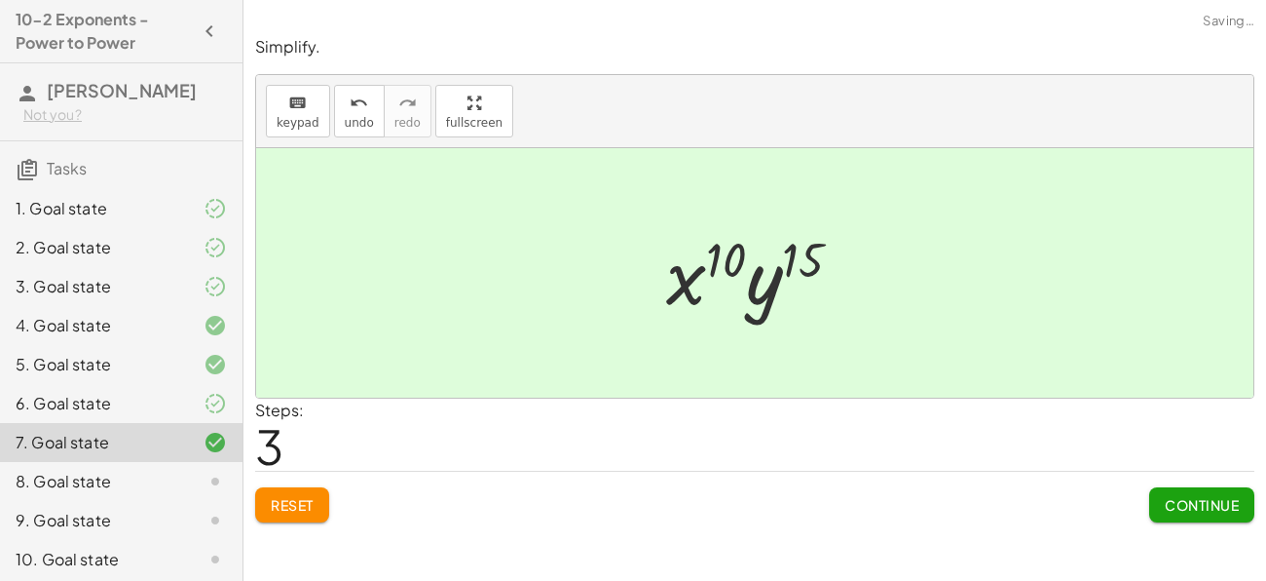
click at [1166, 491] on button "Continue" at bounding box center [1202, 504] width 105 height 35
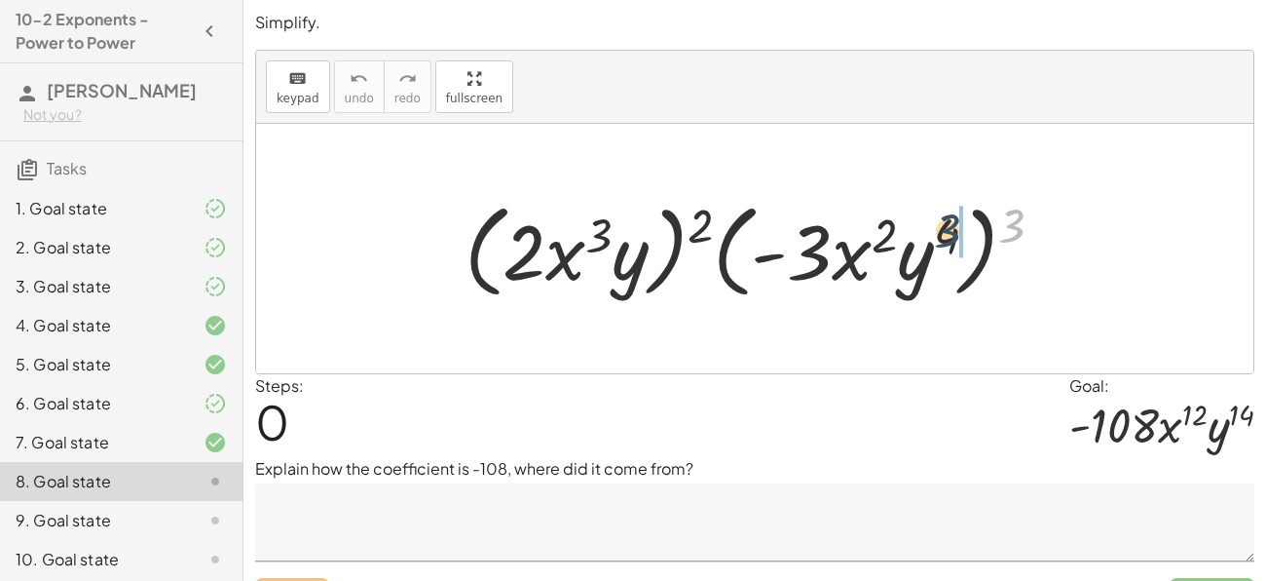
drag, startPoint x: 973, startPoint y: 228, endPoint x: 948, endPoint y: 234, distance: 26.0
click at [948, 234] on div at bounding box center [762, 249] width 615 height 112
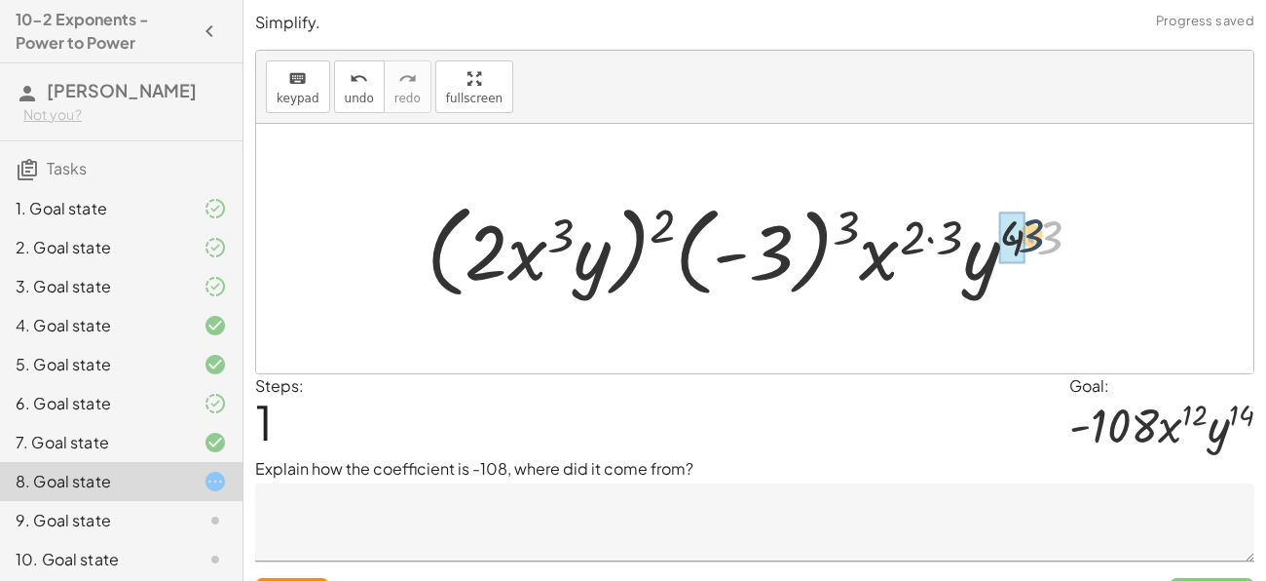
drag, startPoint x: 1048, startPoint y: 239, endPoint x: 1017, endPoint y: 236, distance: 31.3
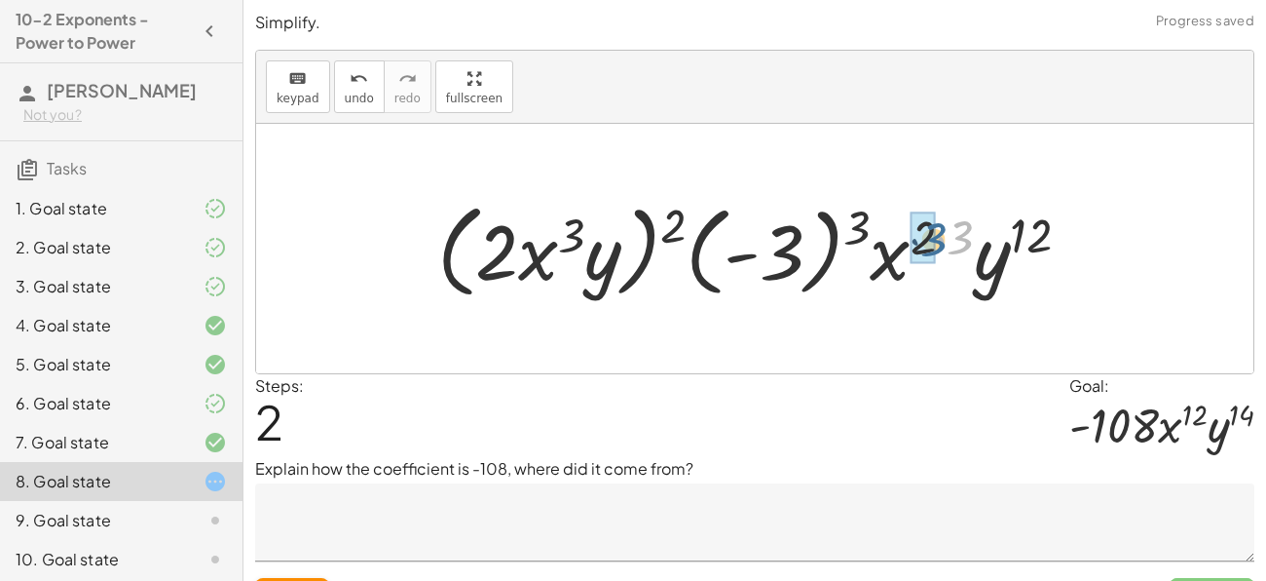
drag, startPoint x: 971, startPoint y: 233, endPoint x: 945, endPoint y: 235, distance: 26.4
click at [945, 235] on div at bounding box center [762, 249] width 668 height 112
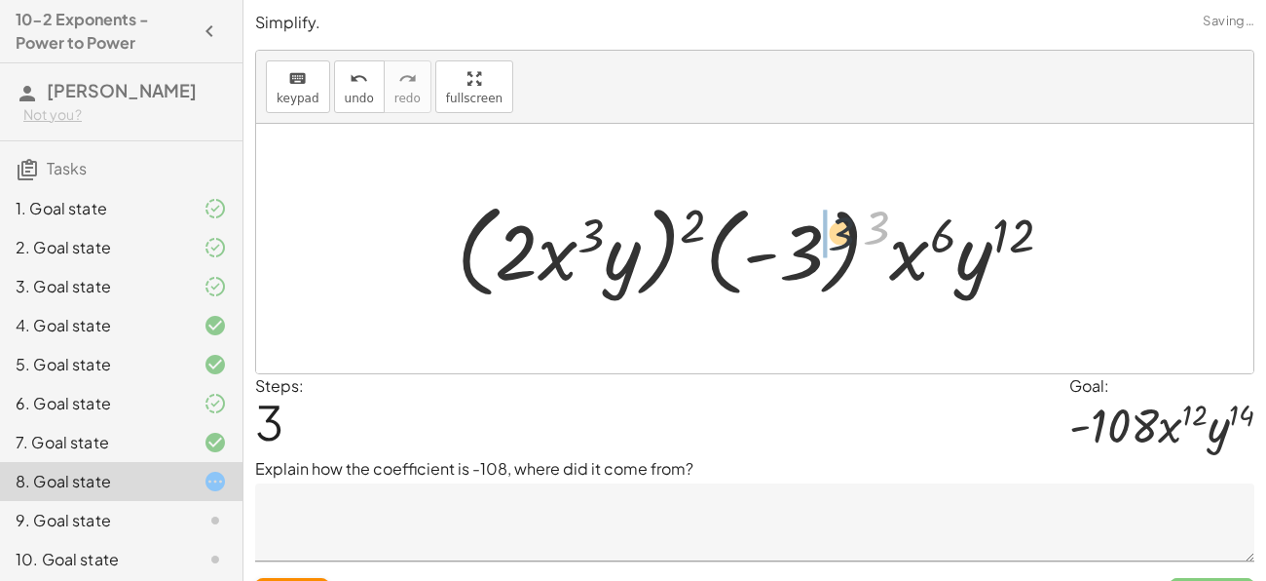
drag, startPoint x: 885, startPoint y: 222, endPoint x: 802, endPoint y: 239, distance: 84.4
click at [802, 239] on div at bounding box center [762, 249] width 631 height 112
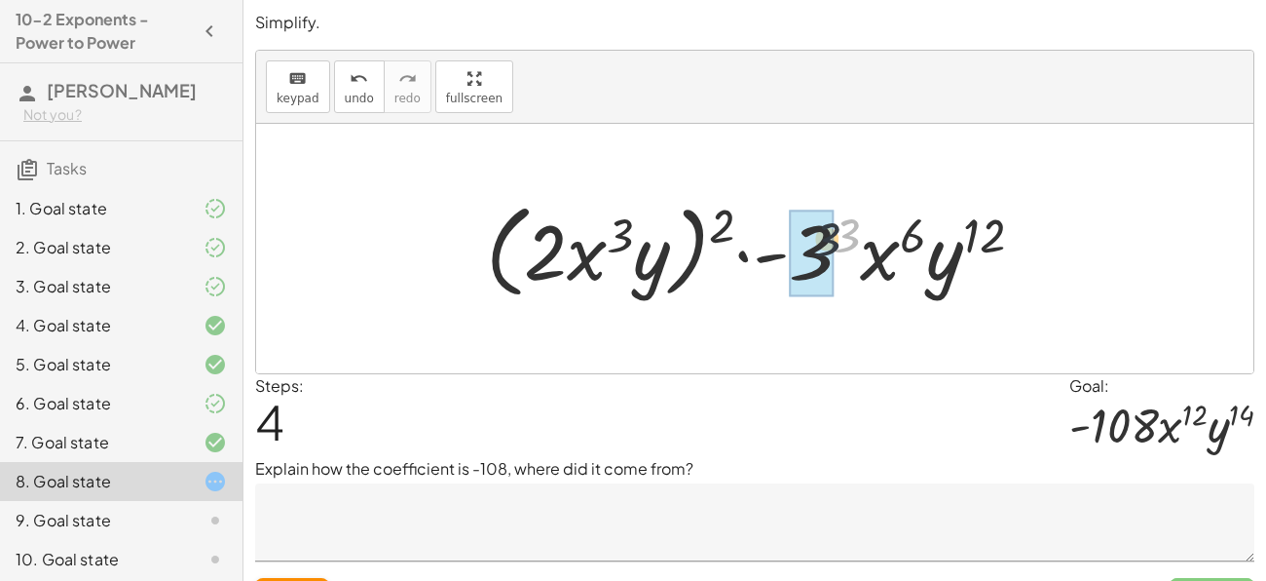
drag, startPoint x: 850, startPoint y: 237, endPoint x: 821, endPoint y: 243, distance: 29.8
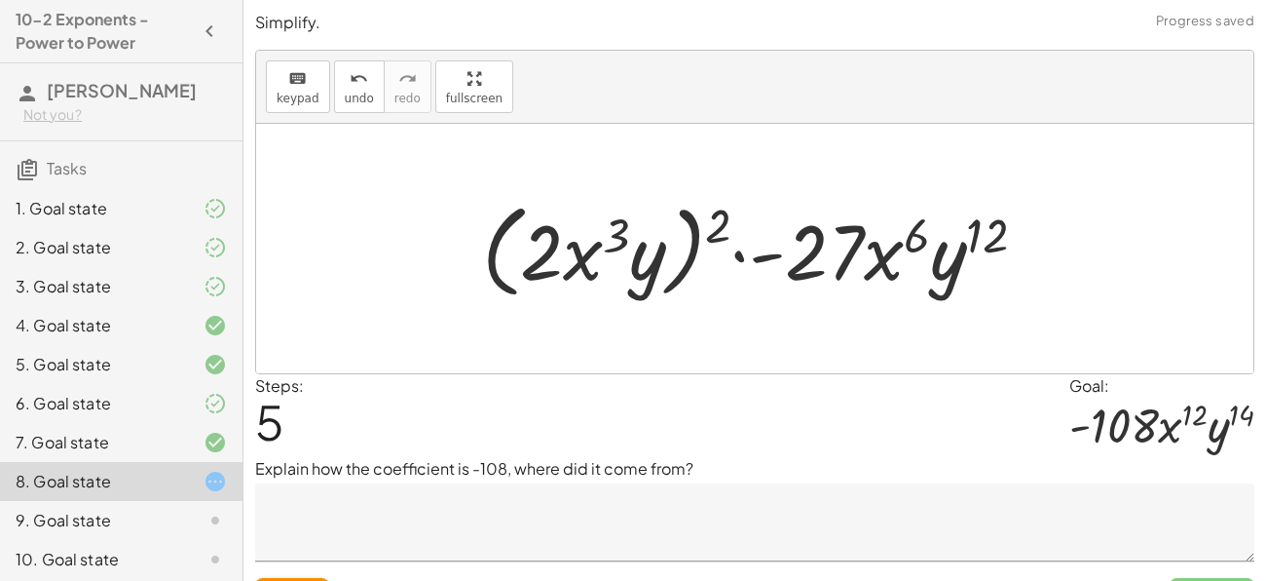
click at [731, 226] on div at bounding box center [762, 249] width 580 height 112
drag, startPoint x: 731, startPoint y: 226, endPoint x: 677, endPoint y: 245, distance: 57.0
click at [677, 245] on div at bounding box center [762, 249] width 580 height 112
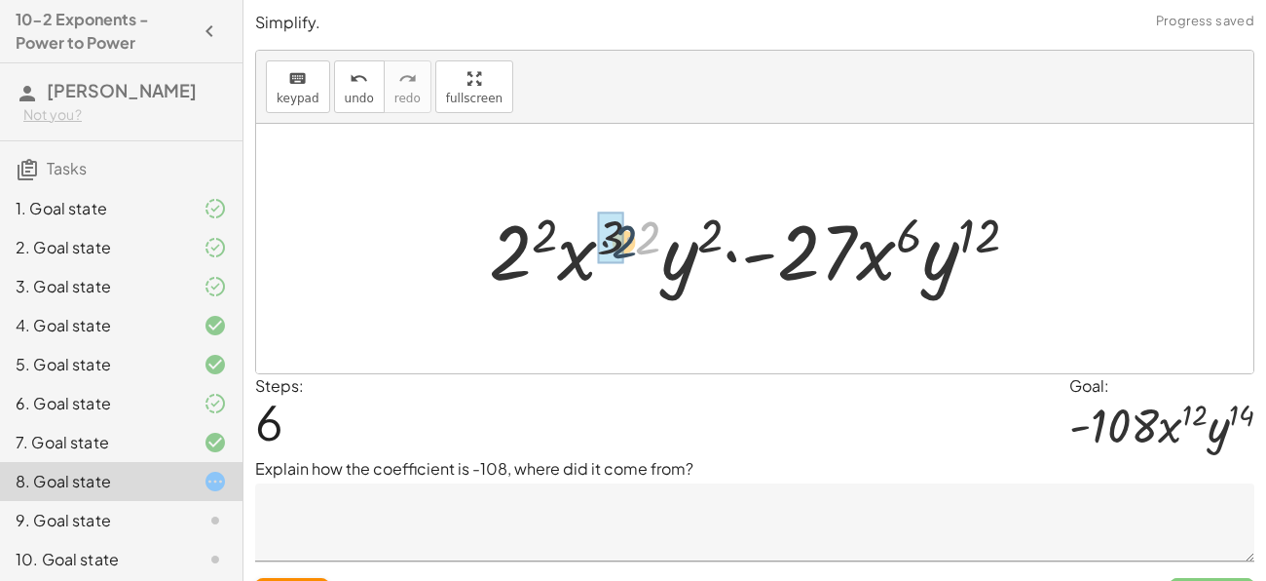
drag, startPoint x: 644, startPoint y: 232, endPoint x: 617, endPoint y: 238, distance: 27.9
